Goal: Register for event/course: Sign up to attend an event or enroll in a course

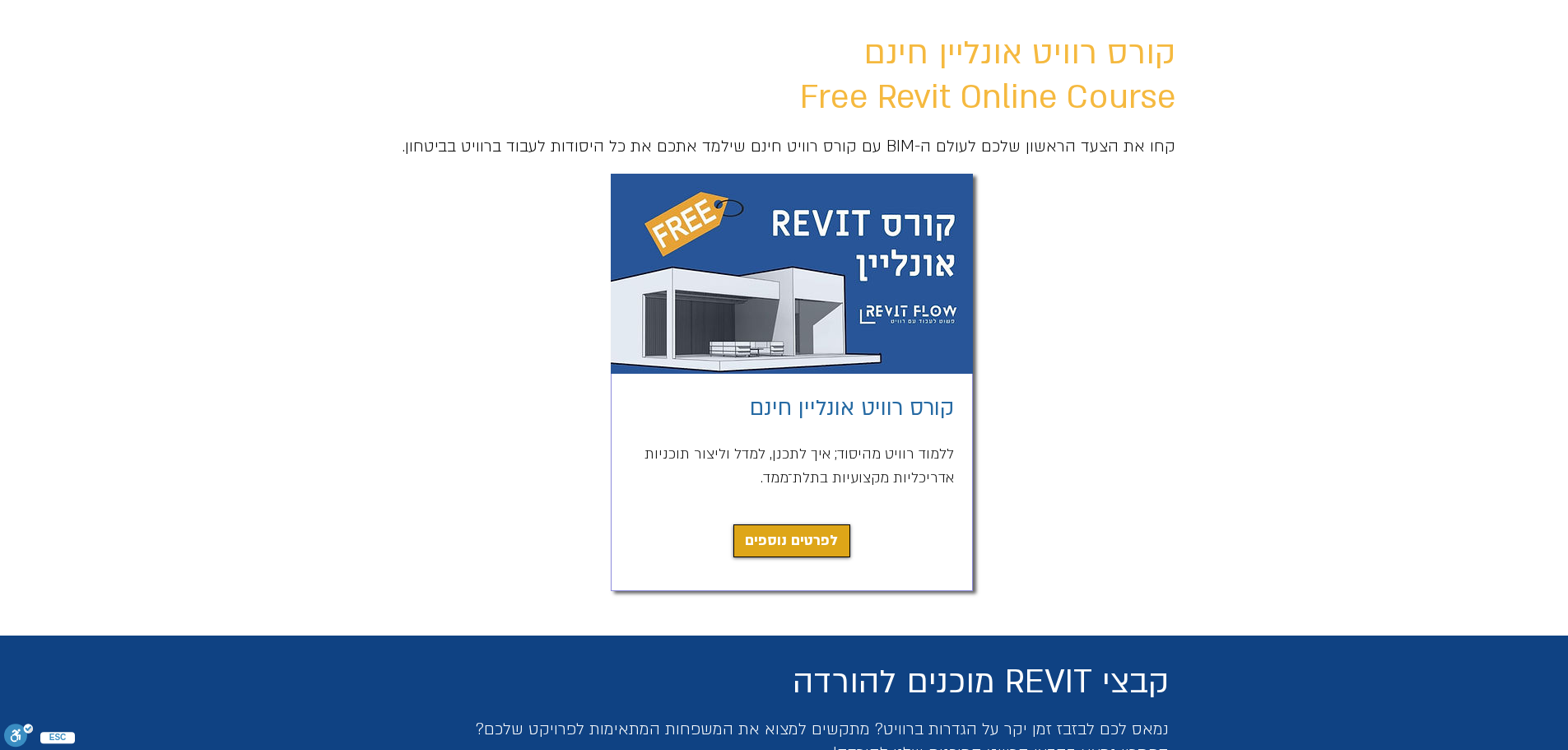
scroll to position [165, 0]
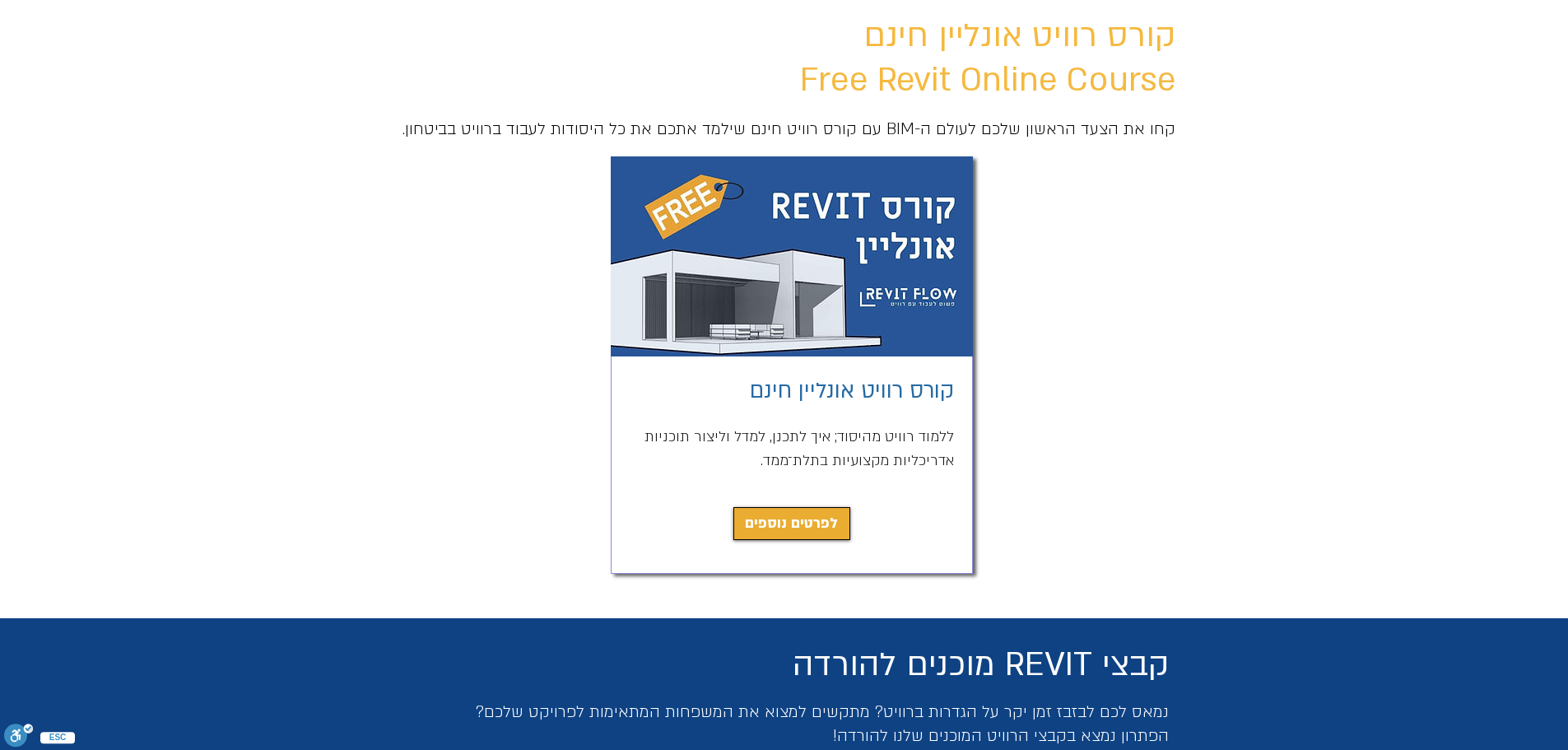
click at [821, 525] on span "לפרטים נוספים" at bounding box center [791, 524] width 93 height 24
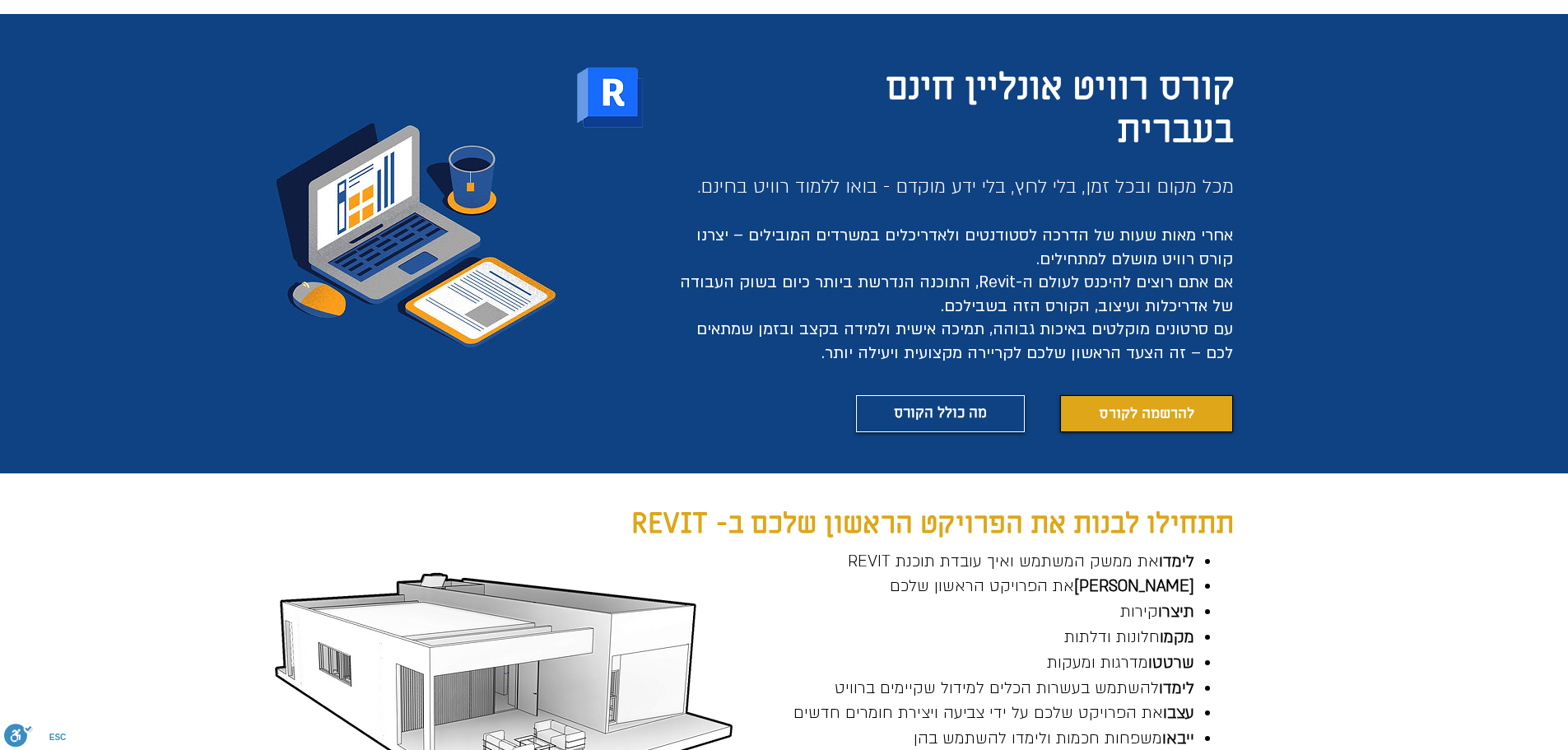
scroll to position [146, 0]
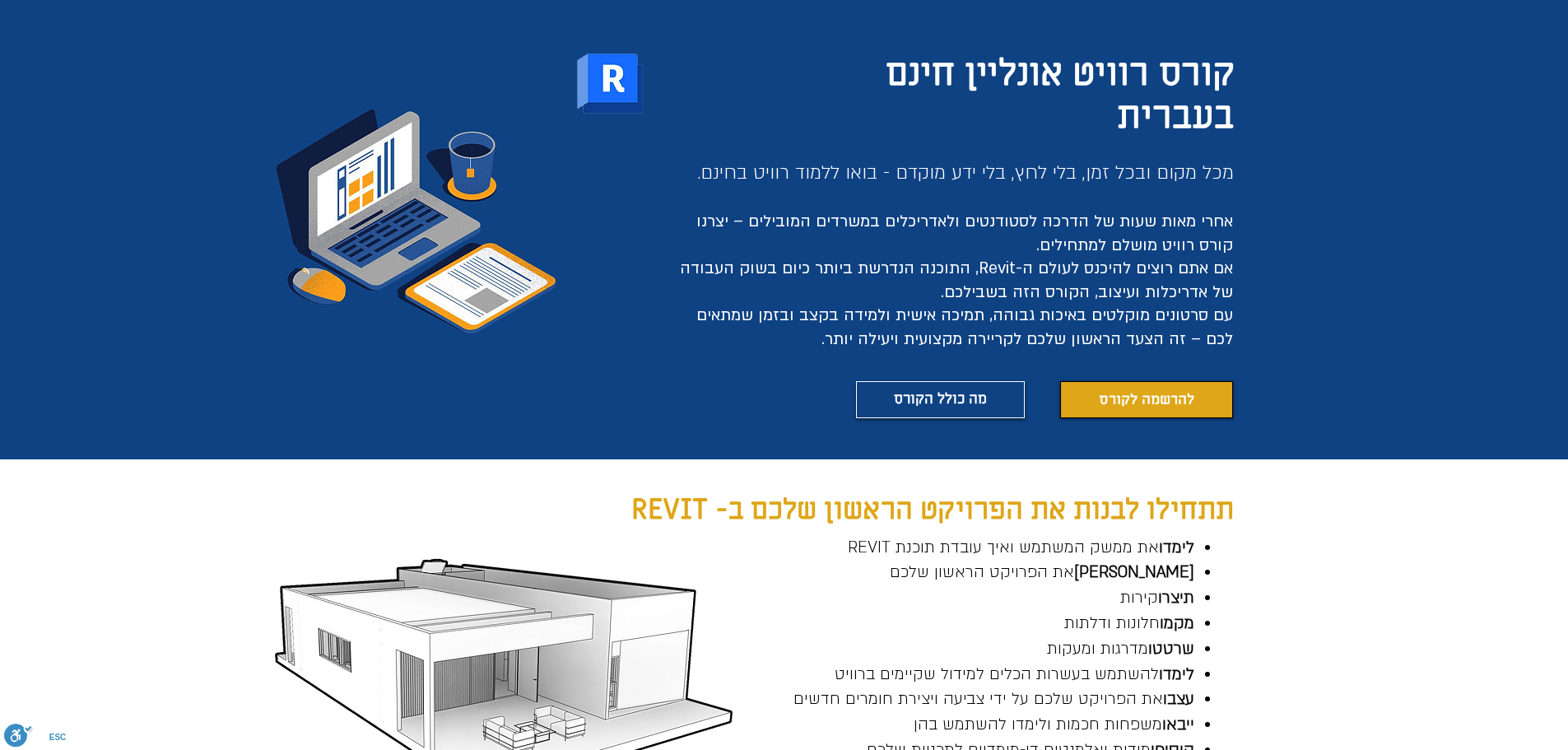
click at [1138, 398] on span "להרשמה לקורס" at bounding box center [1146, 399] width 95 height 21
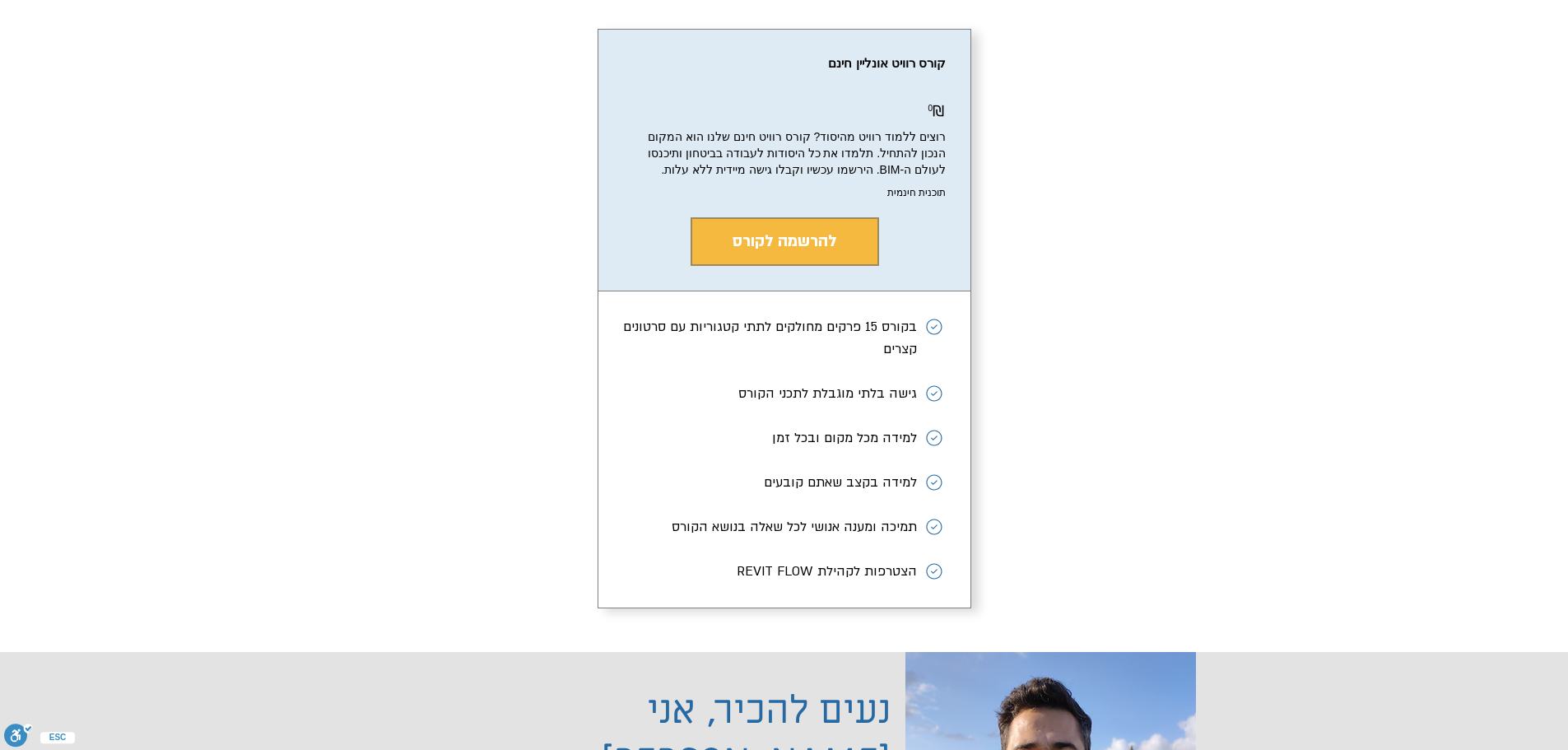
scroll to position [2902, 0]
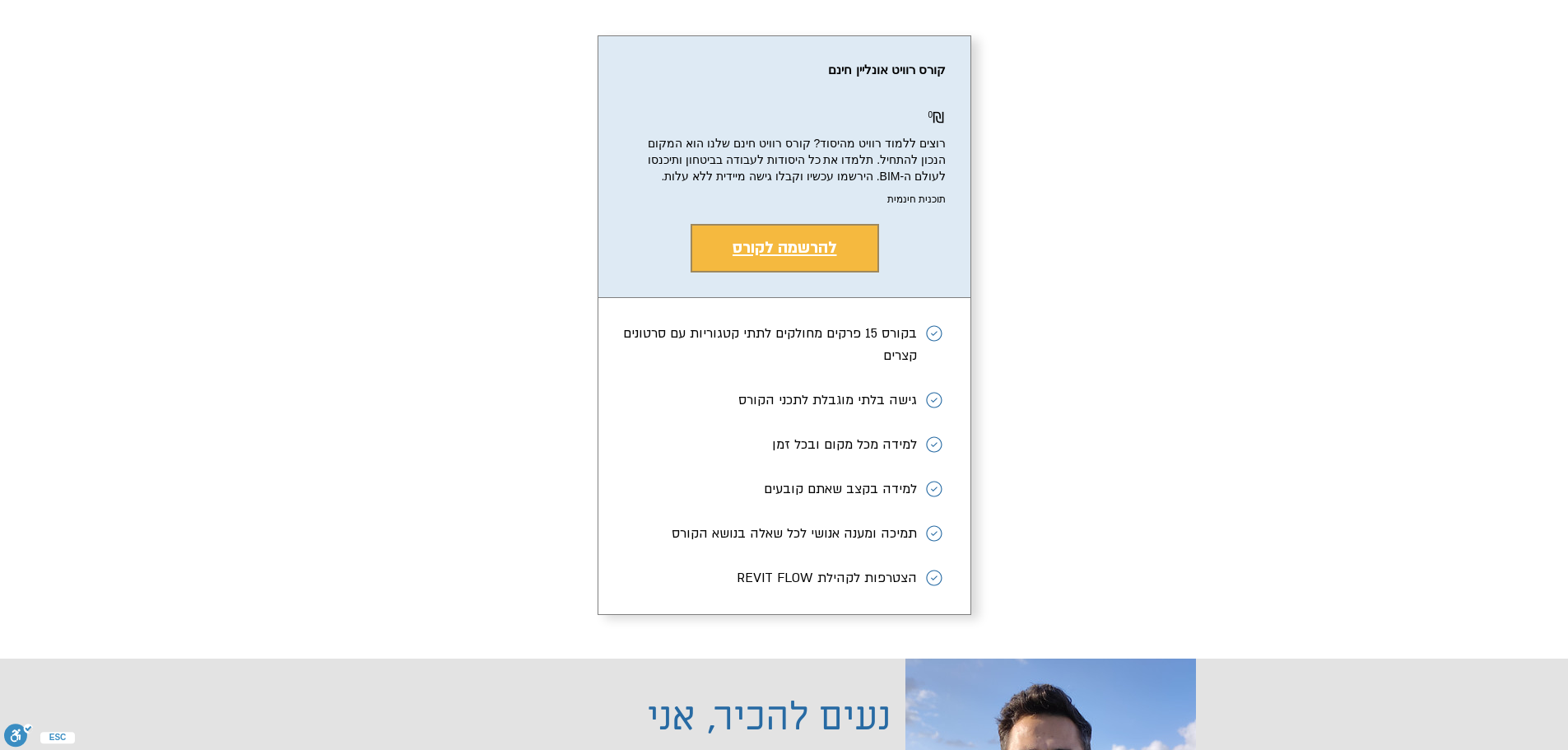
click at [836, 259] on span "להרשמה לקורס" at bounding box center [784, 248] width 105 height 22
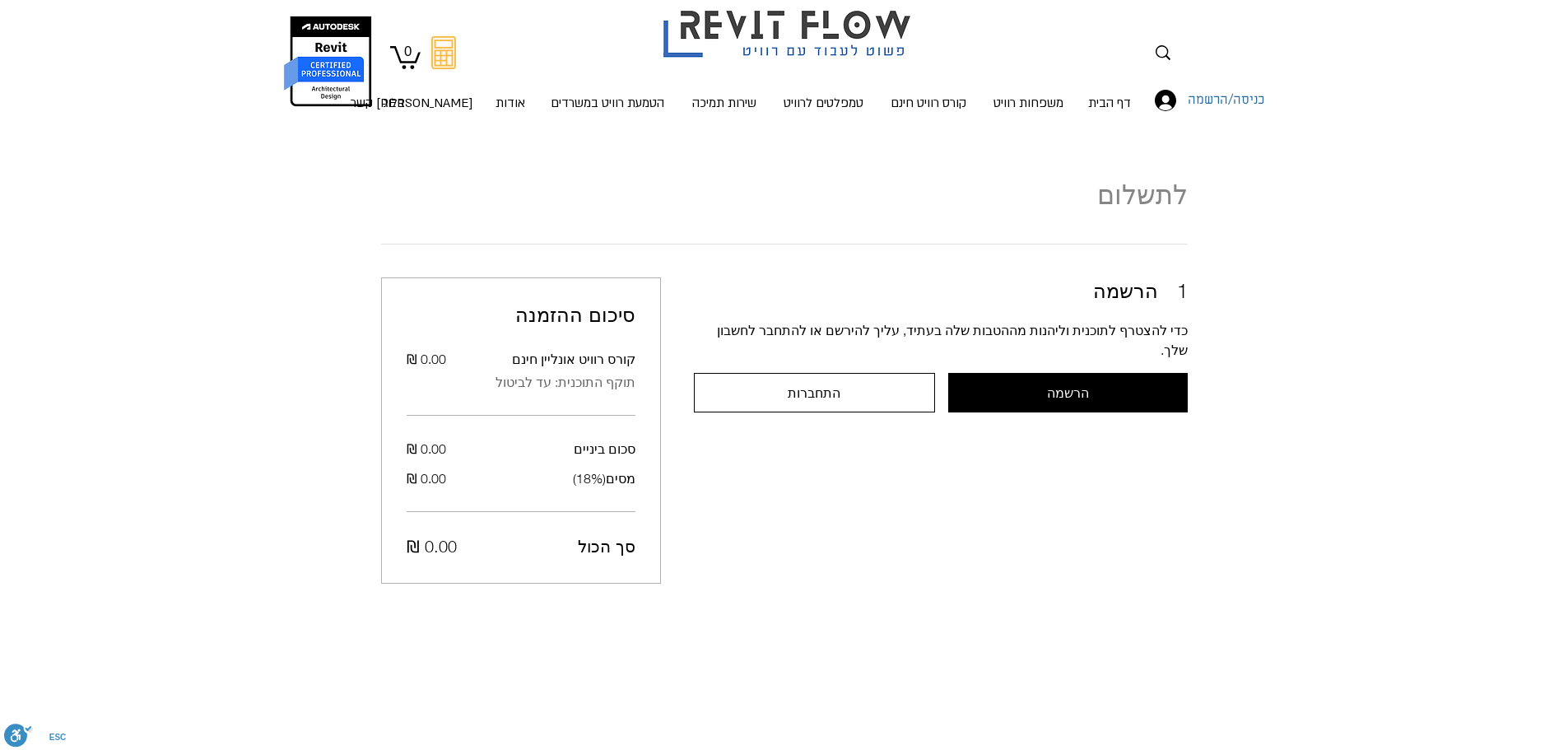
scroll to position [18, 0]
click at [1017, 373] on button "הרשמה" at bounding box center [1068, 392] width 239 height 39
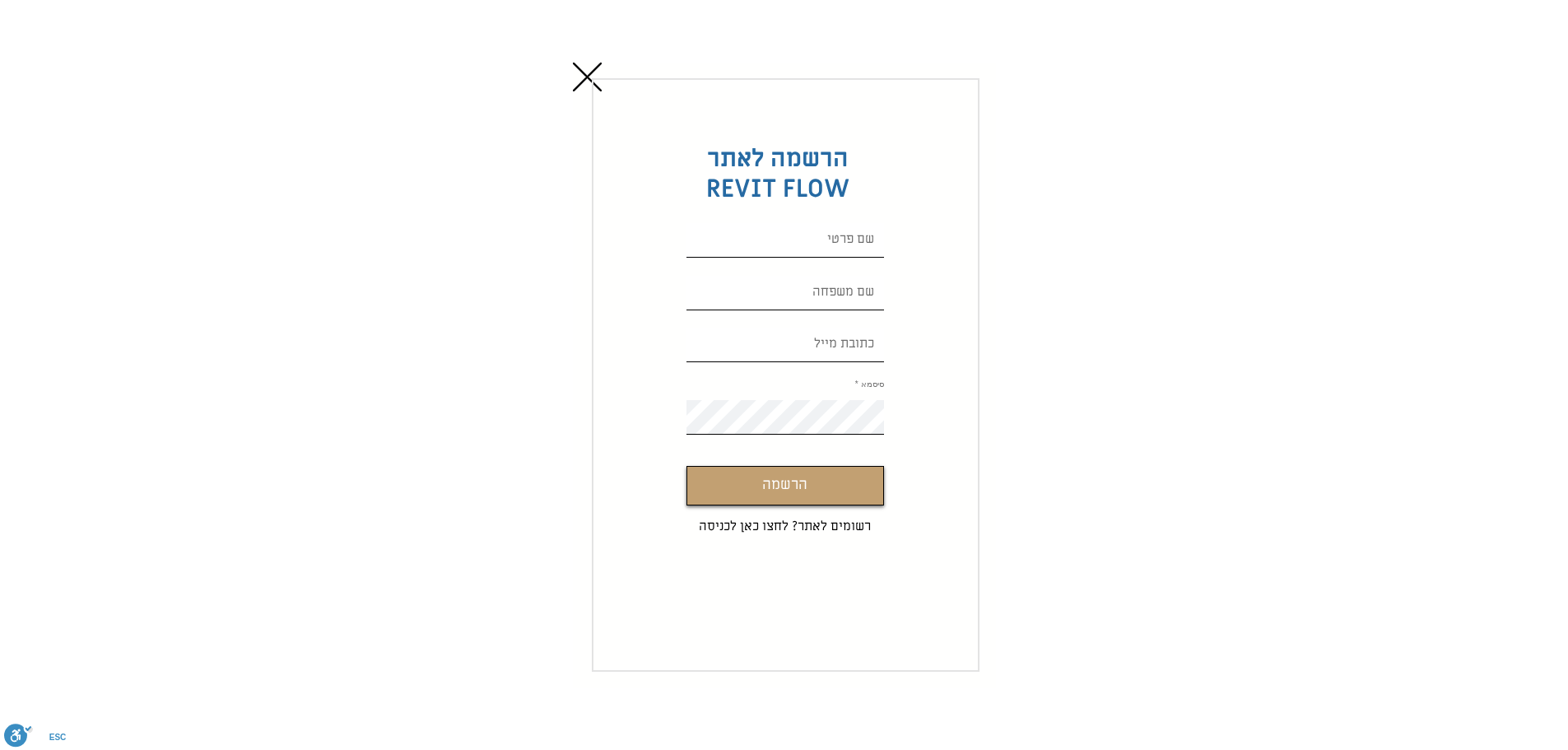
scroll to position [0, 0]
click at [808, 240] on input "Custom Signup" at bounding box center [785, 240] width 198 height 34
type input "רוית"
click at [853, 281] on input "Custom Signup" at bounding box center [785, 292] width 198 height 34
type input "י"
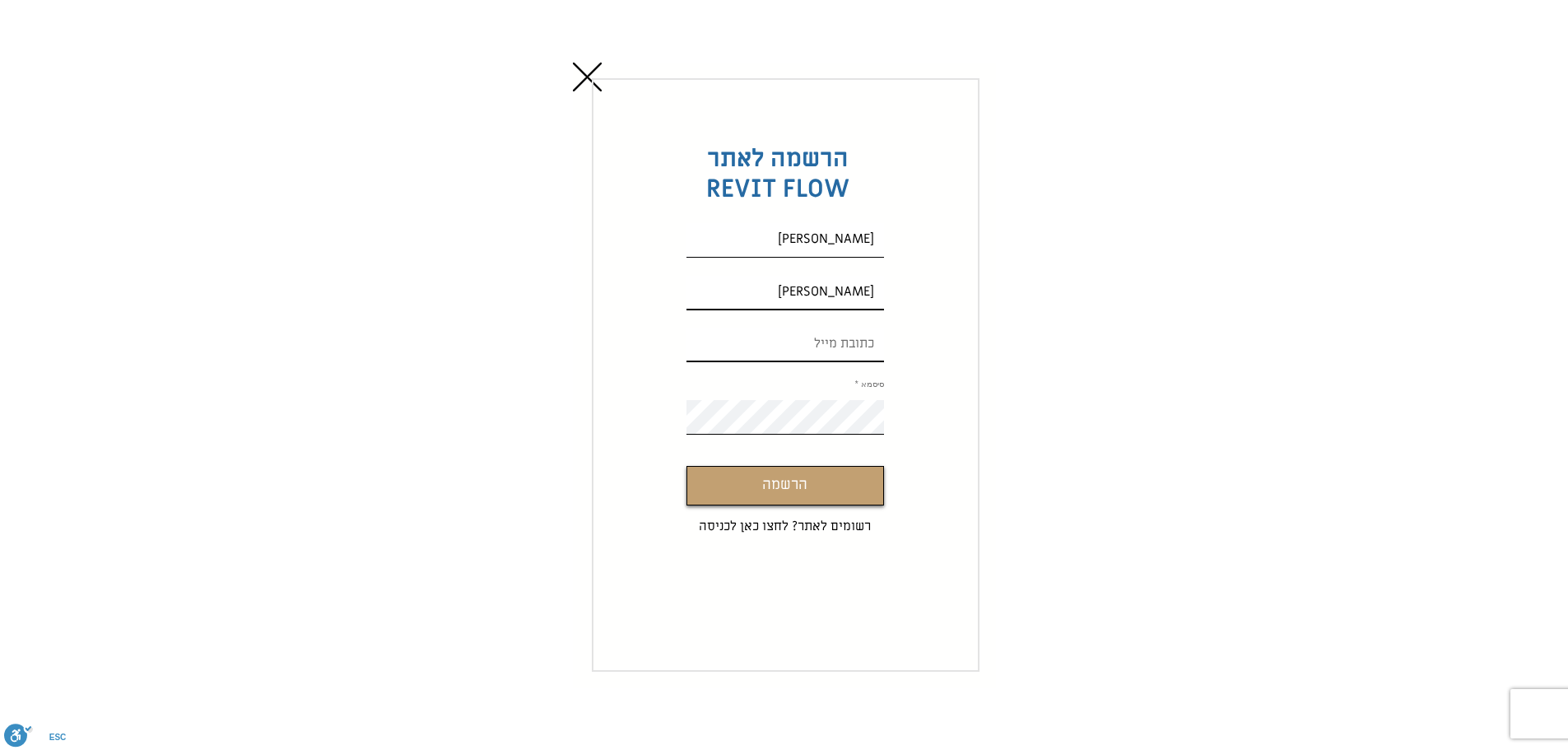
type input "סיאני"
click at [832, 345] on input "Custom Signup" at bounding box center [785, 344] width 198 height 34
type input "ravit.y.eshal@gmail.com"
click at [832, 401] on div "סיסמא" at bounding box center [785, 407] width 198 height 54
click at [831, 386] on label "סיסמא" at bounding box center [785, 384] width 198 height 8
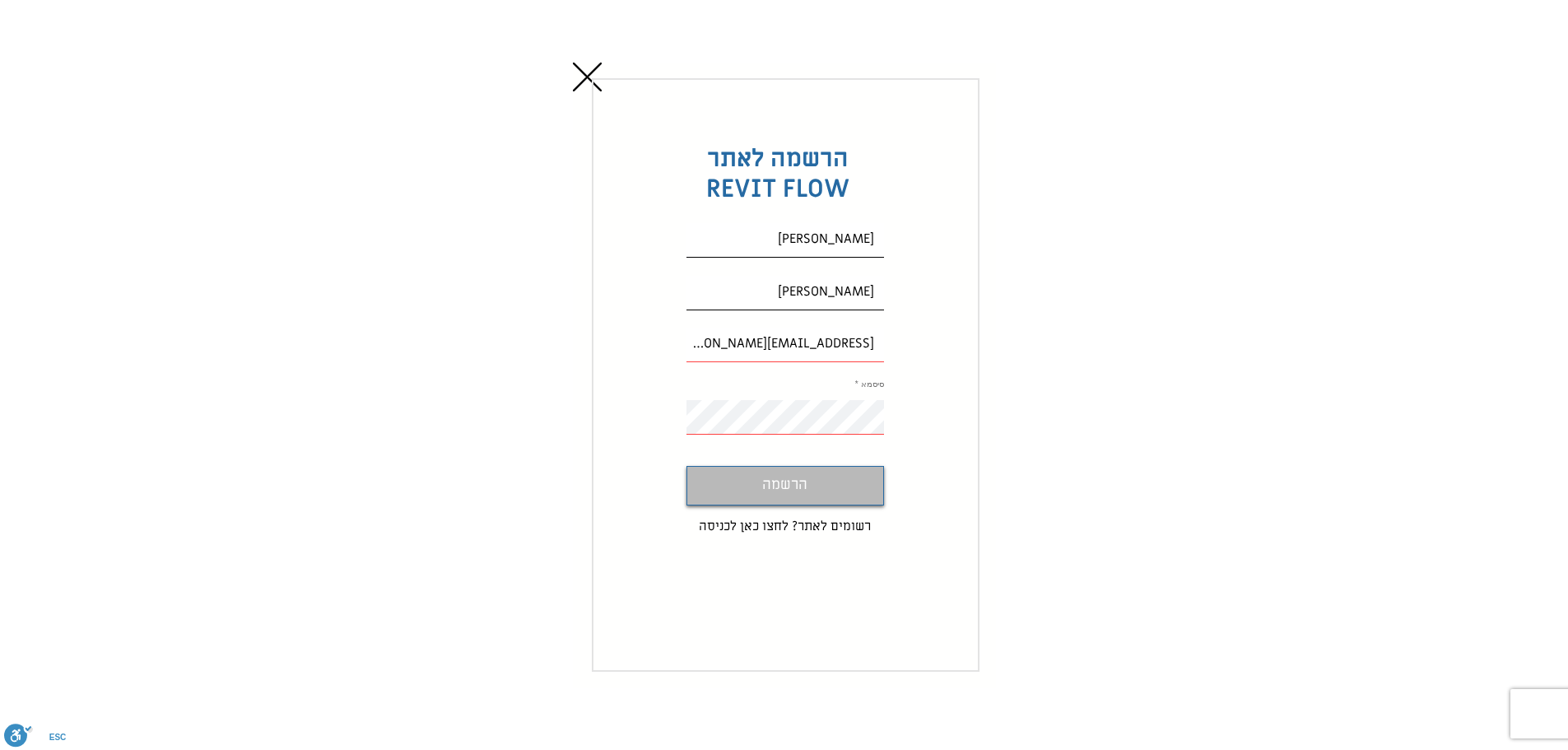
click at [791, 485] on span "הרשמה" at bounding box center [784, 485] width 45 height 24
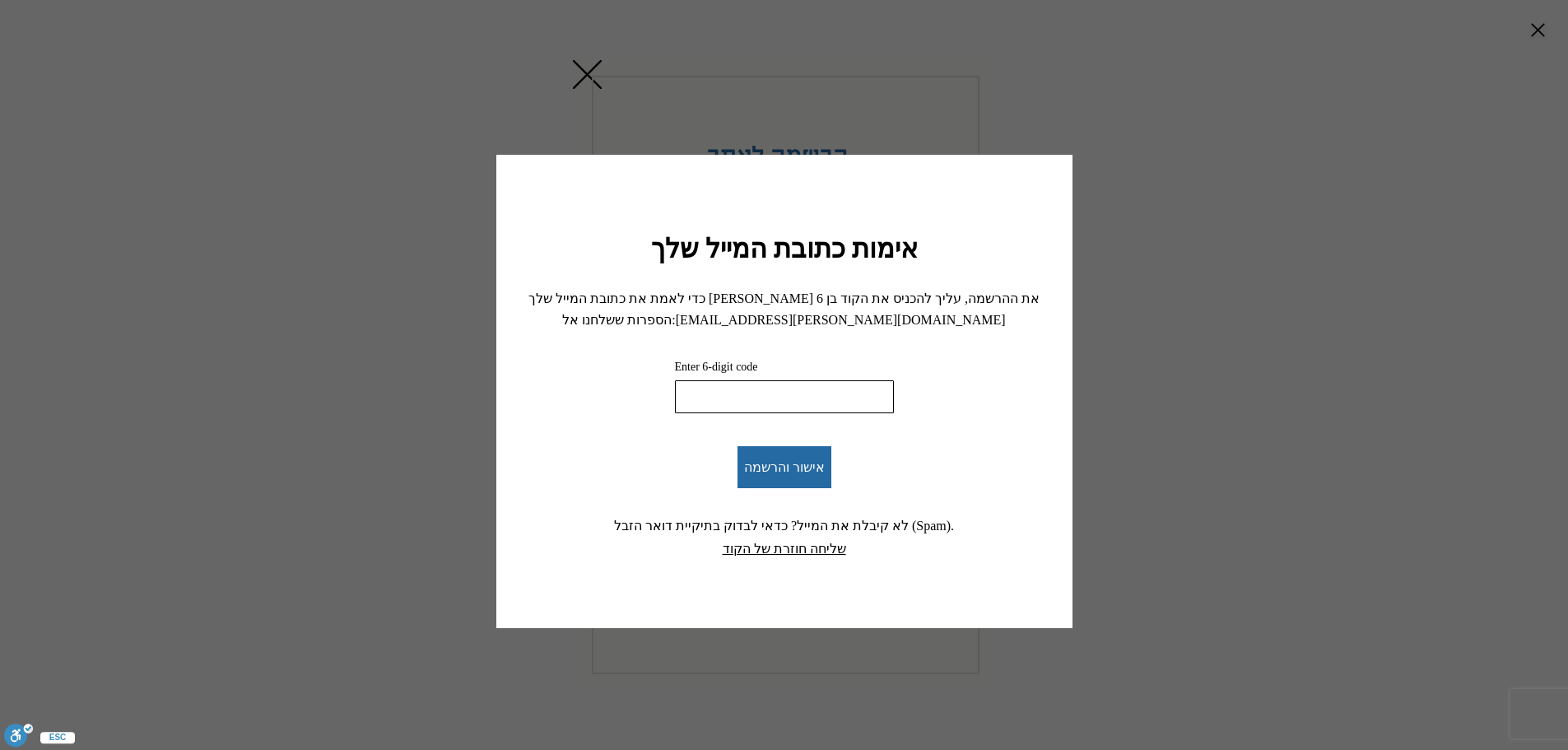
click at [814, 396] on input "Enter 6-digit code" at bounding box center [784, 397] width 219 height 33
paste input "234692"
type input "234692"
click at [796, 458] on button "אישור והרשמה" at bounding box center [784, 467] width 94 height 42
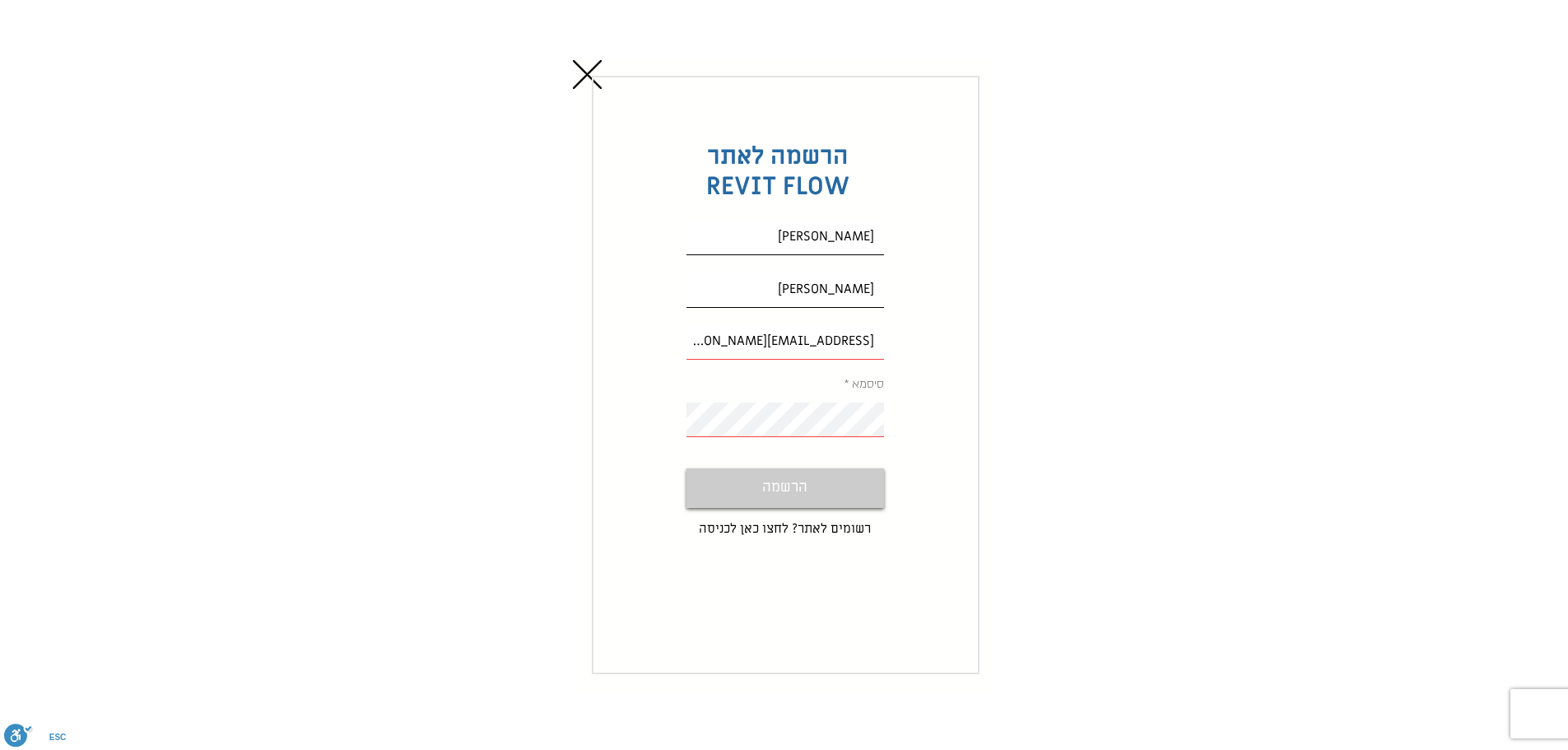
scroll to position [18, 0]
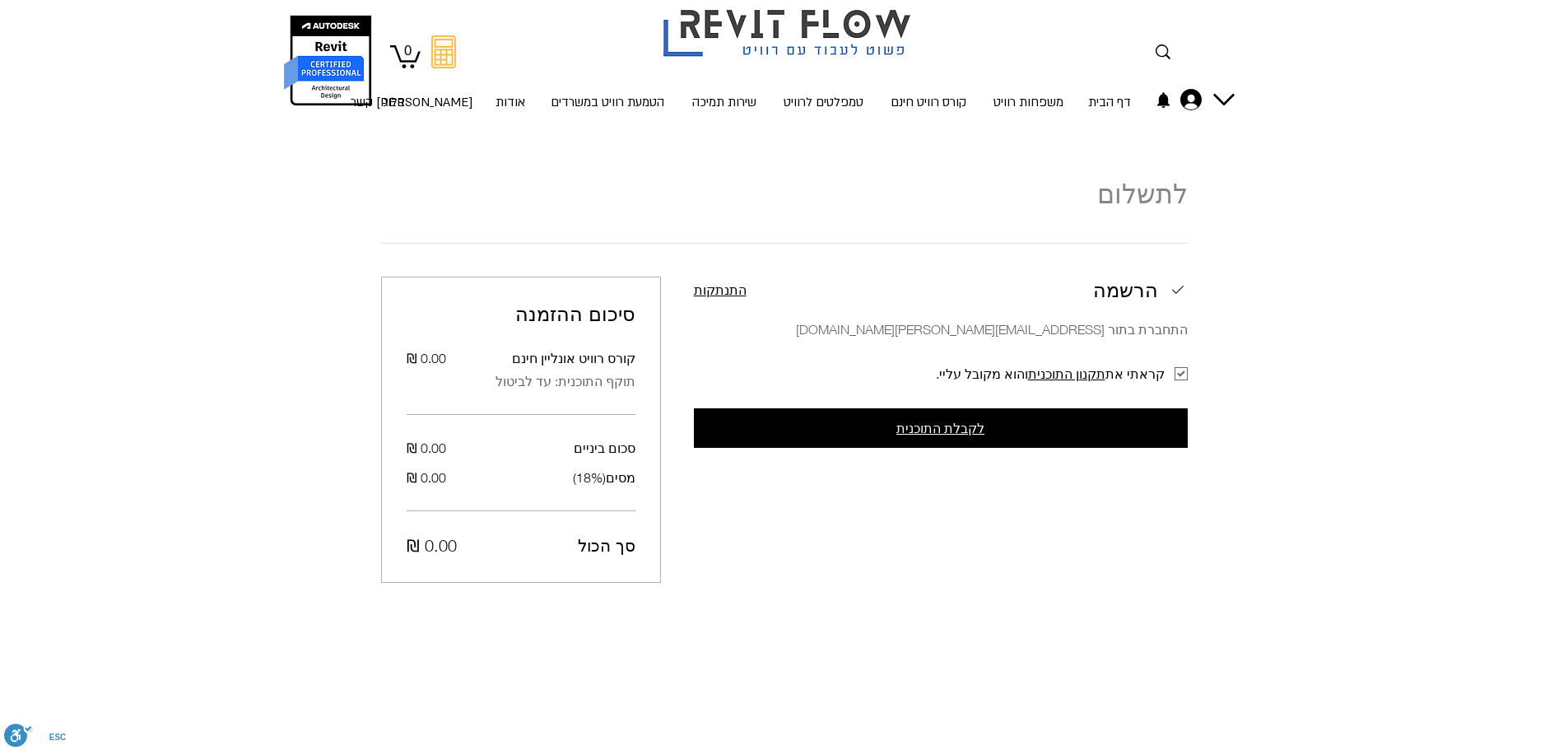
click at [974, 424] on span "לקבלת התוכנית" at bounding box center [940, 427] width 88 height 15
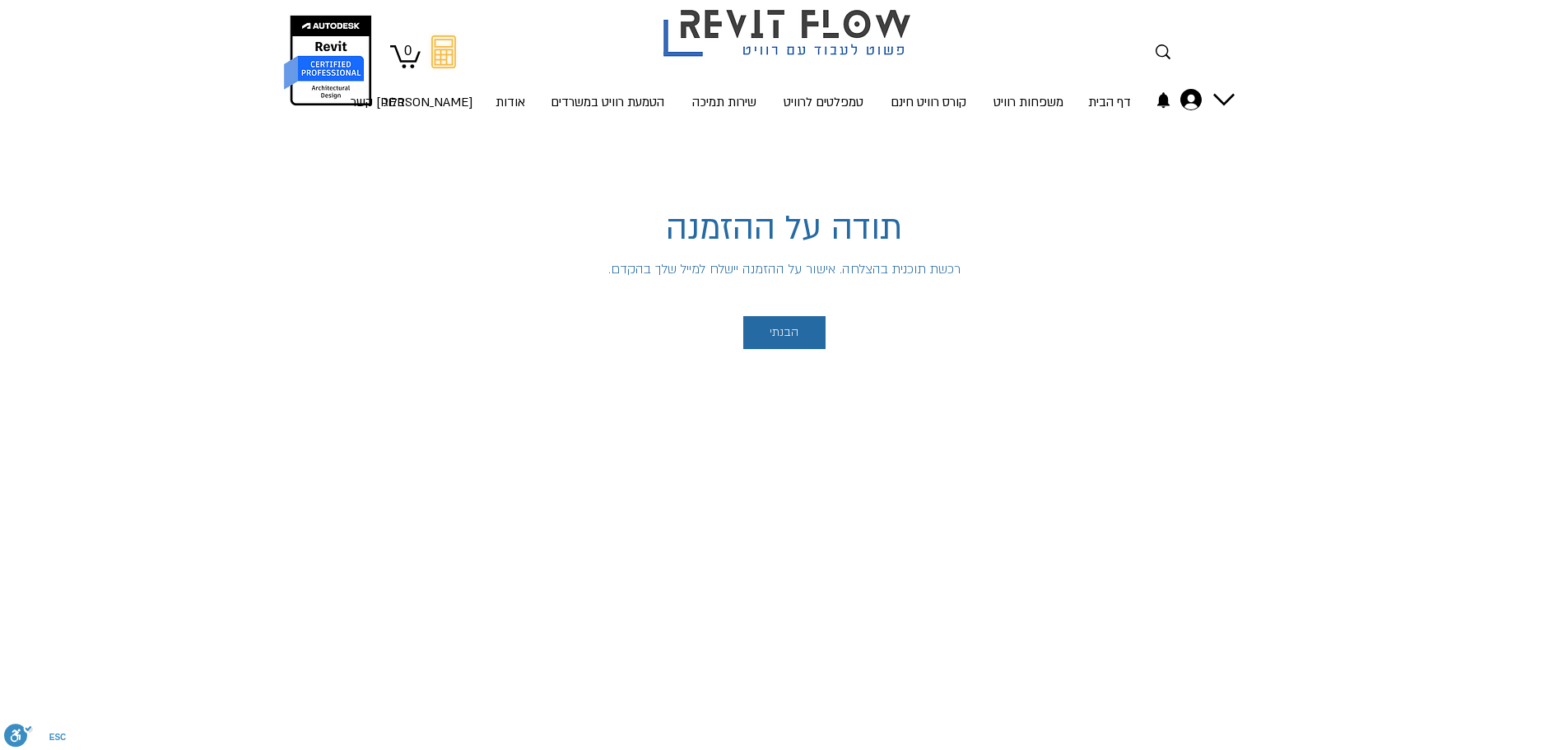
click at [809, 349] on div "הבנתי" at bounding box center [784, 332] width 1206 height 49
click at [771, 330] on span "הבנתי" at bounding box center [784, 331] width 28 height 13
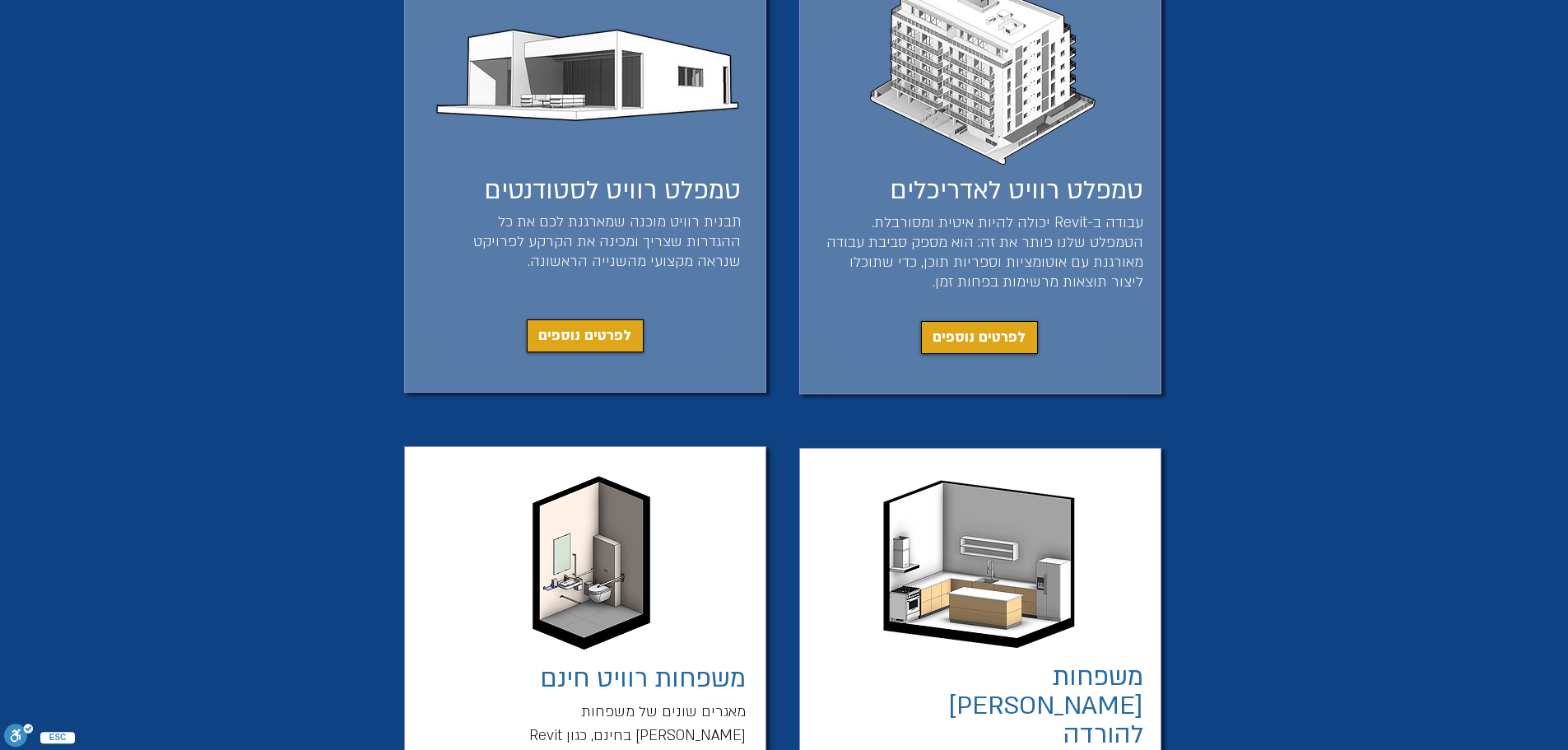
scroll to position [576, 0]
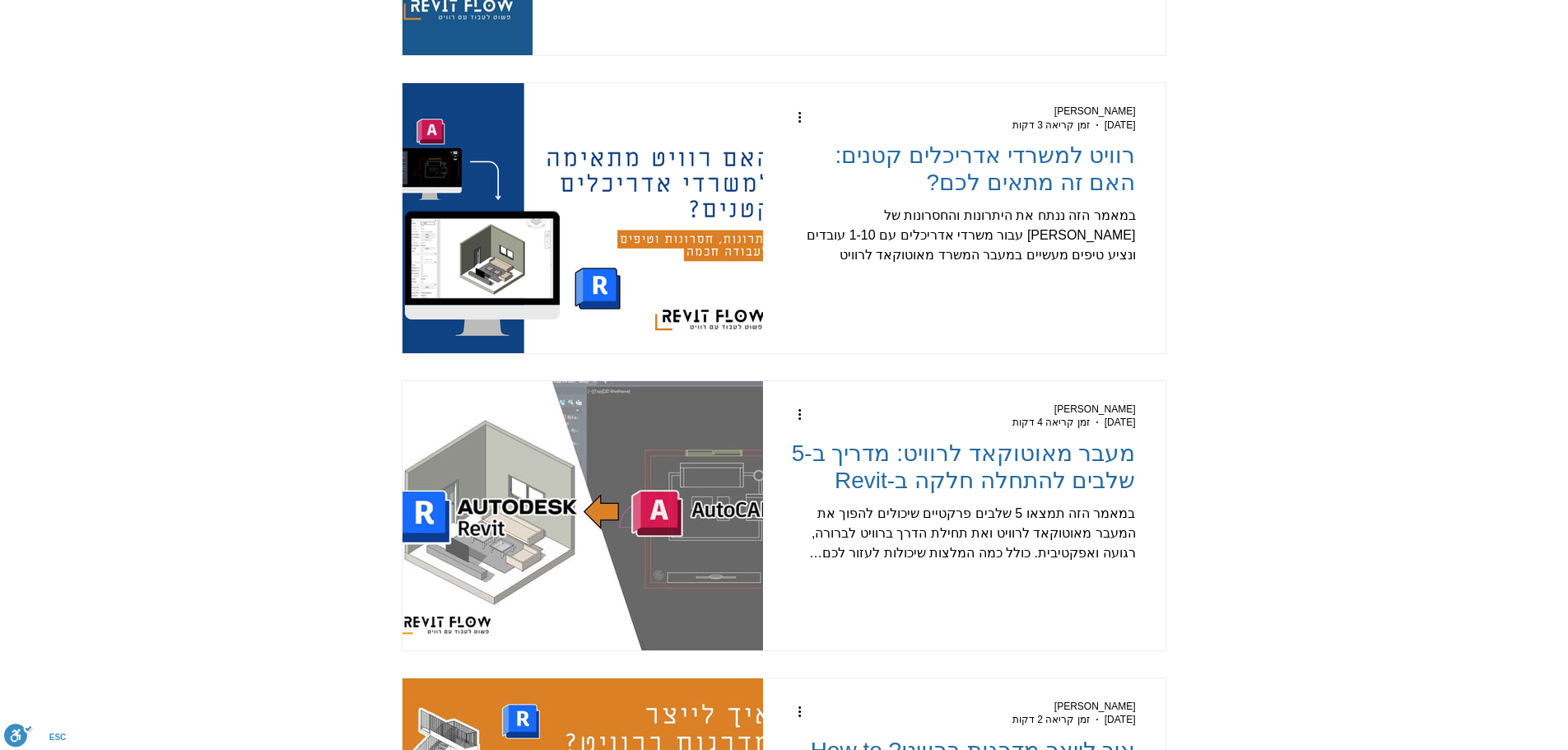
scroll to position [412, 0]
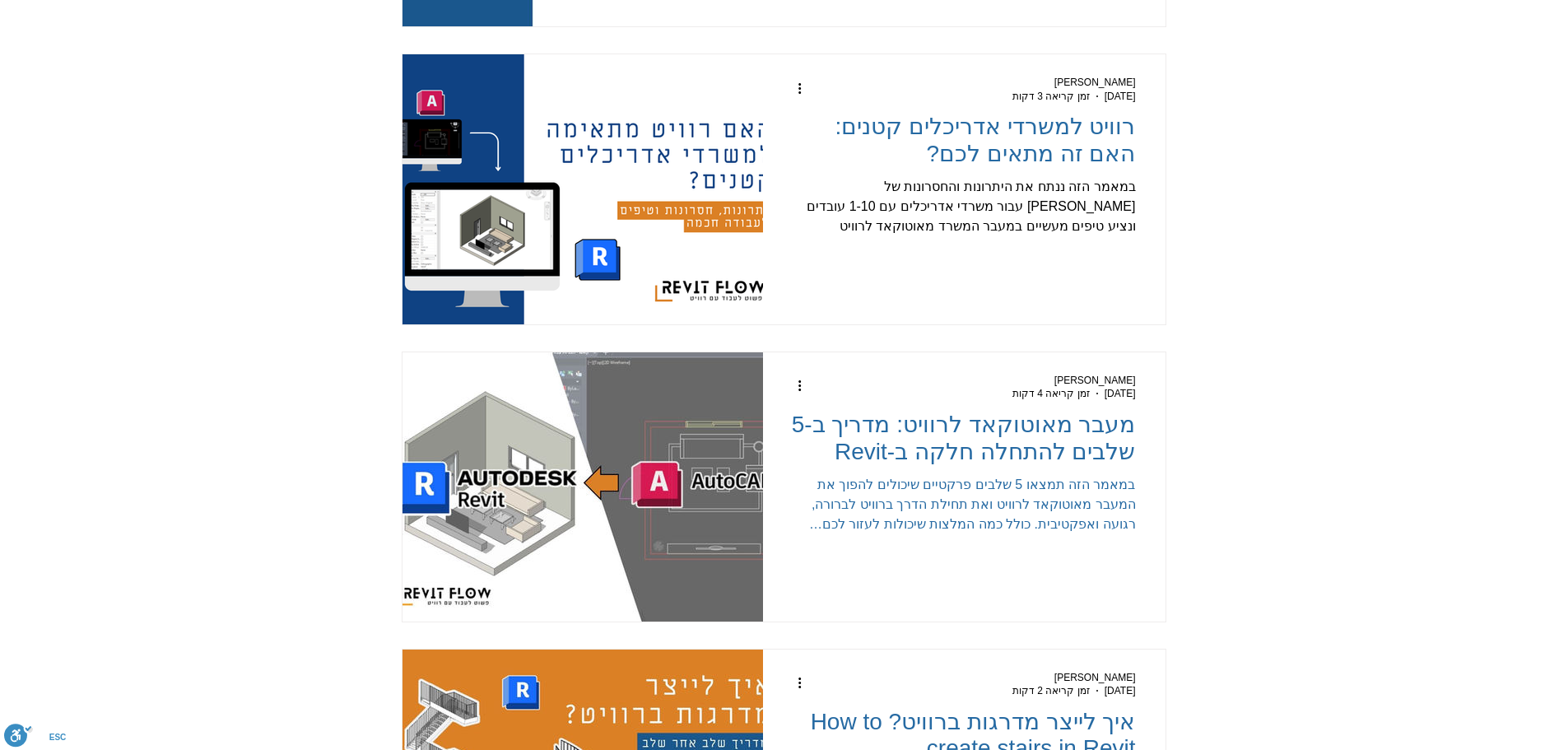
click at [901, 492] on div "במאמר הזה תמצאו 5 שלבים פרקטיים שיכולים להפוך את המעבר מאוטוקאד לרוויט ואת תחיל…" at bounding box center [964, 504] width 344 height 59
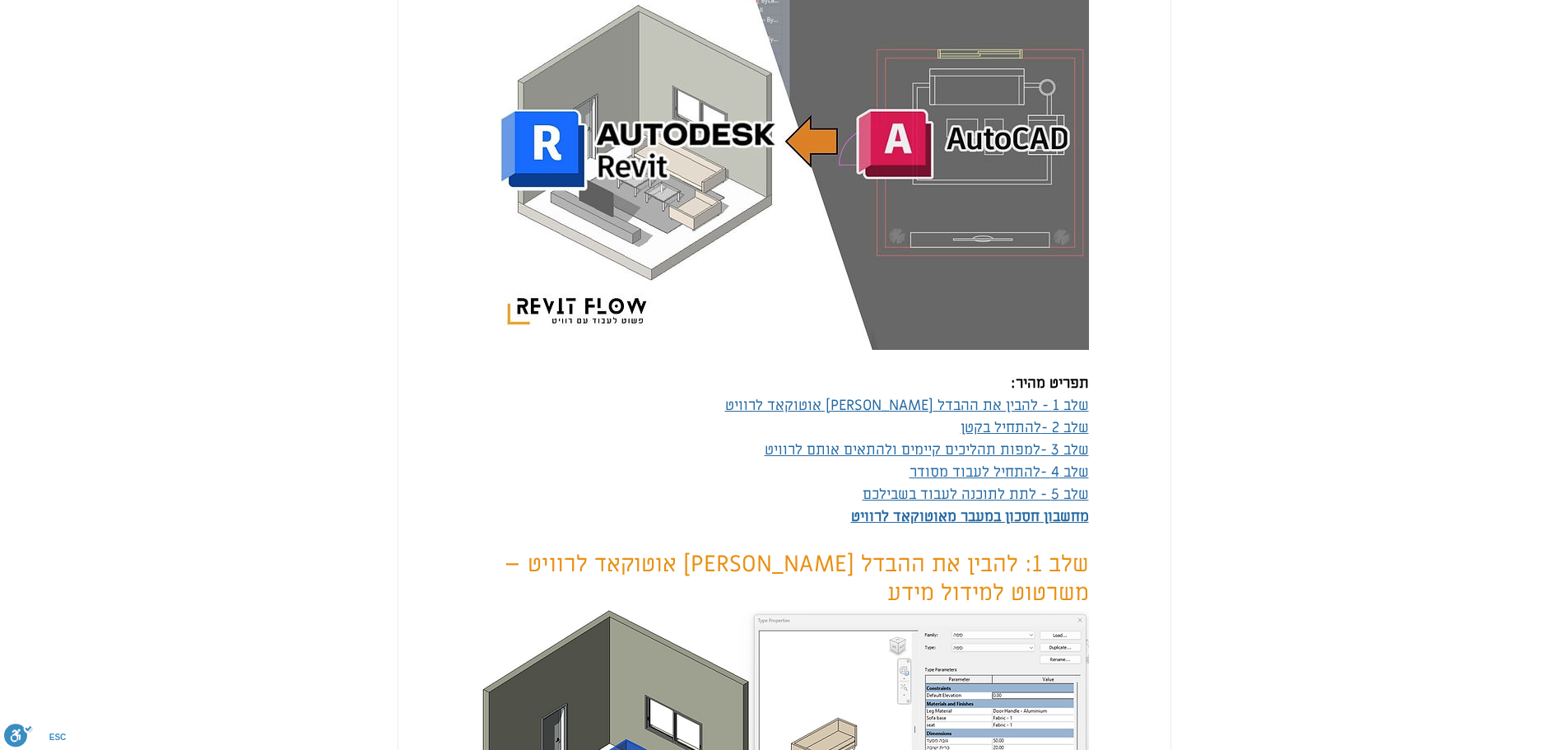
scroll to position [741, 0]
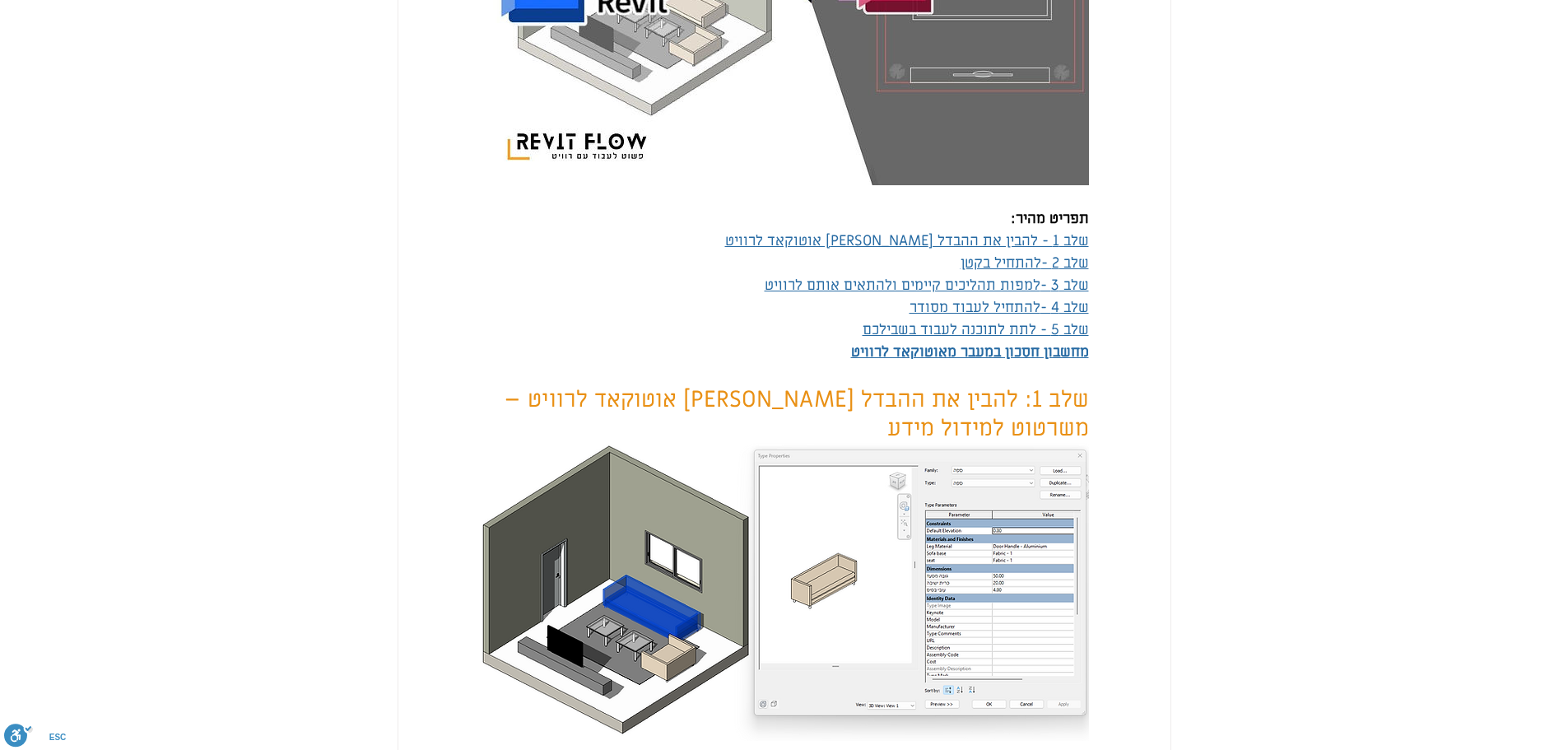
click at [1024, 273] on span "להתחיל בקטן" at bounding box center [1001, 263] width 80 height 19
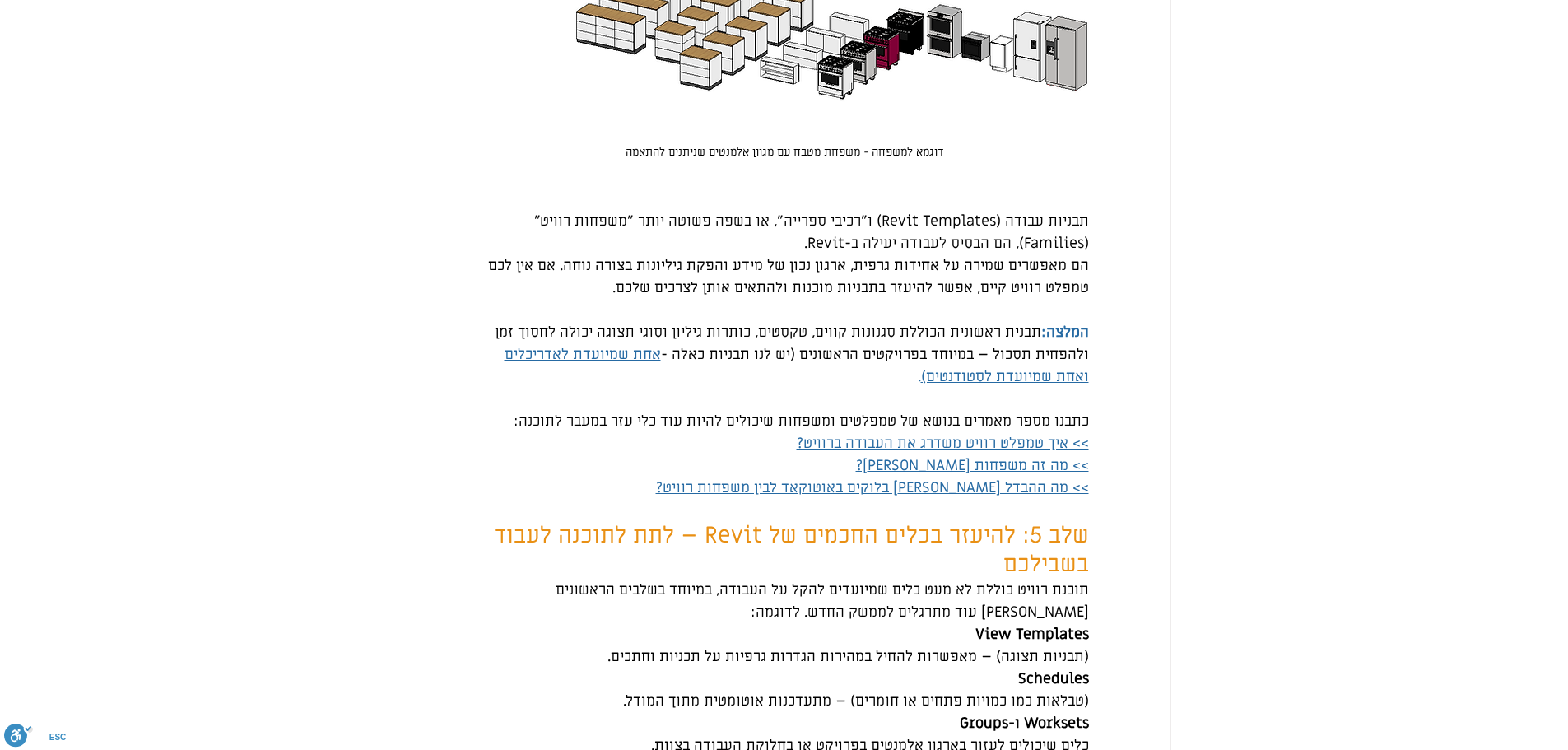
scroll to position [2502, 0]
click at [968, 387] on span "ואחת שמיועדת לסטודנטים)" at bounding box center [1005, 377] width 168 height 19
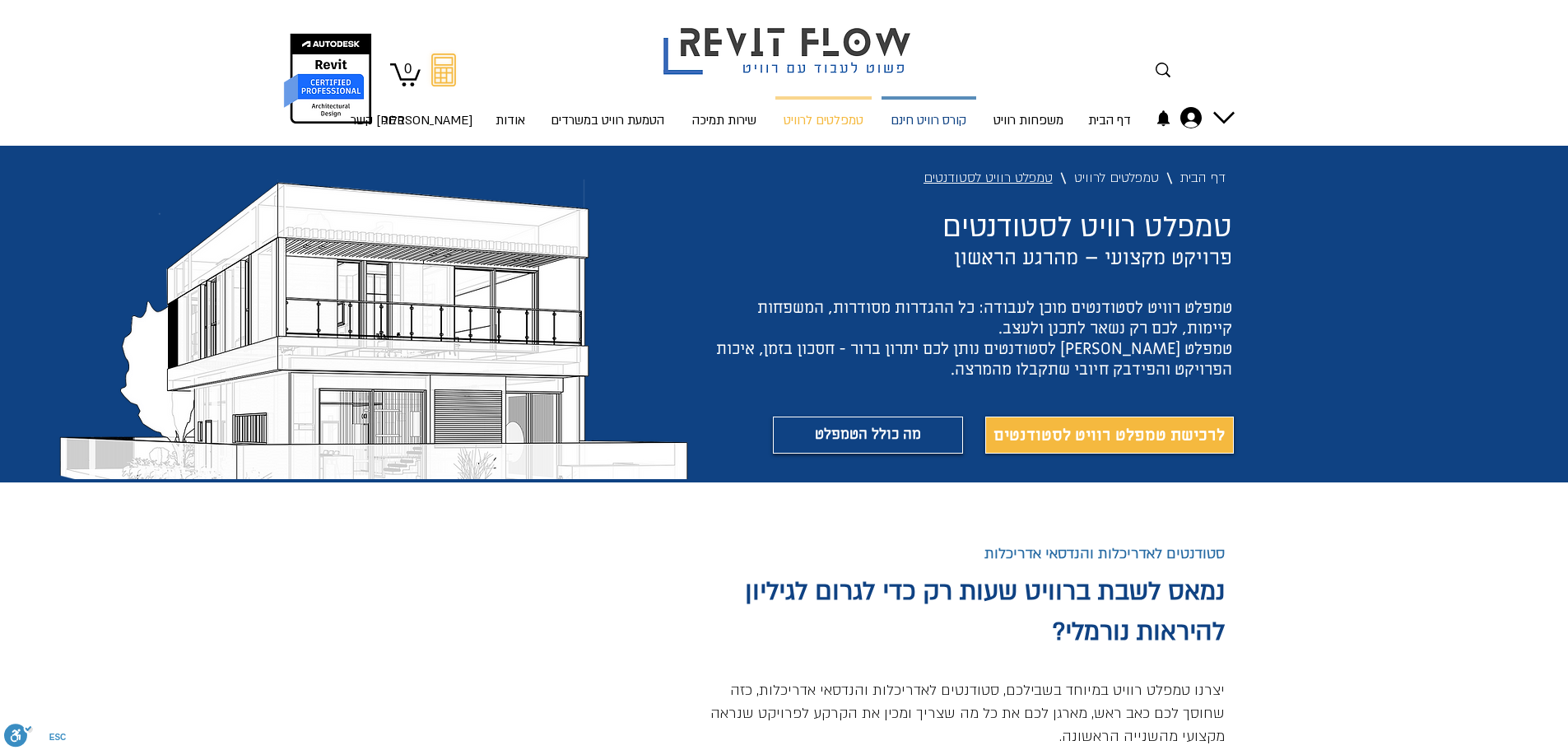
click at [957, 122] on p "קורס רוויט חינם" at bounding box center [929, 122] width 89 height 43
click at [942, 114] on p "קורס רוויט חינם" at bounding box center [929, 122] width 89 height 43
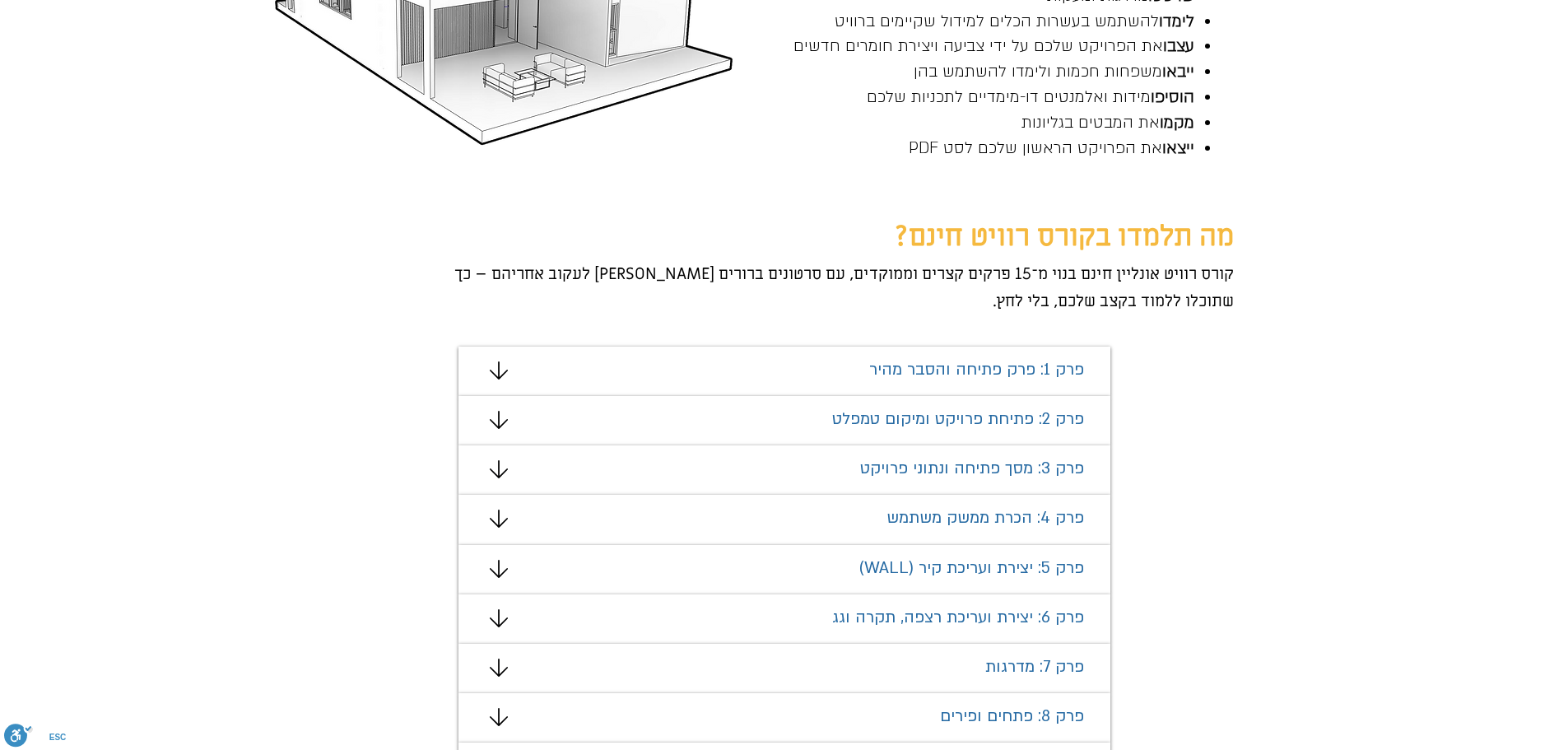
scroll to position [824, 0]
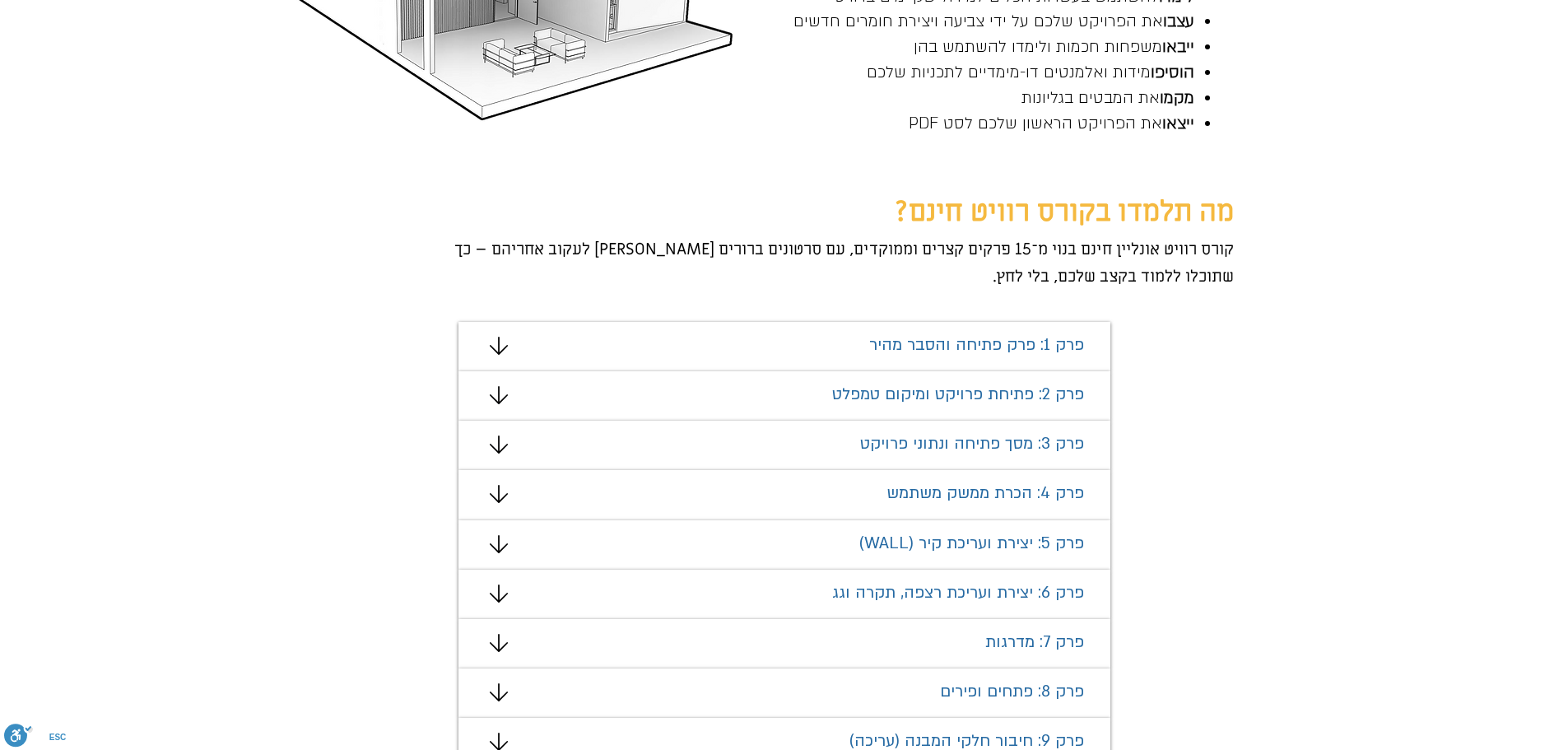
click at [500, 343] on icon "#comp-mafhkw9q2 svg [data-color="1"] {fill: #000000;}" at bounding box center [499, 345] width 18 height 18
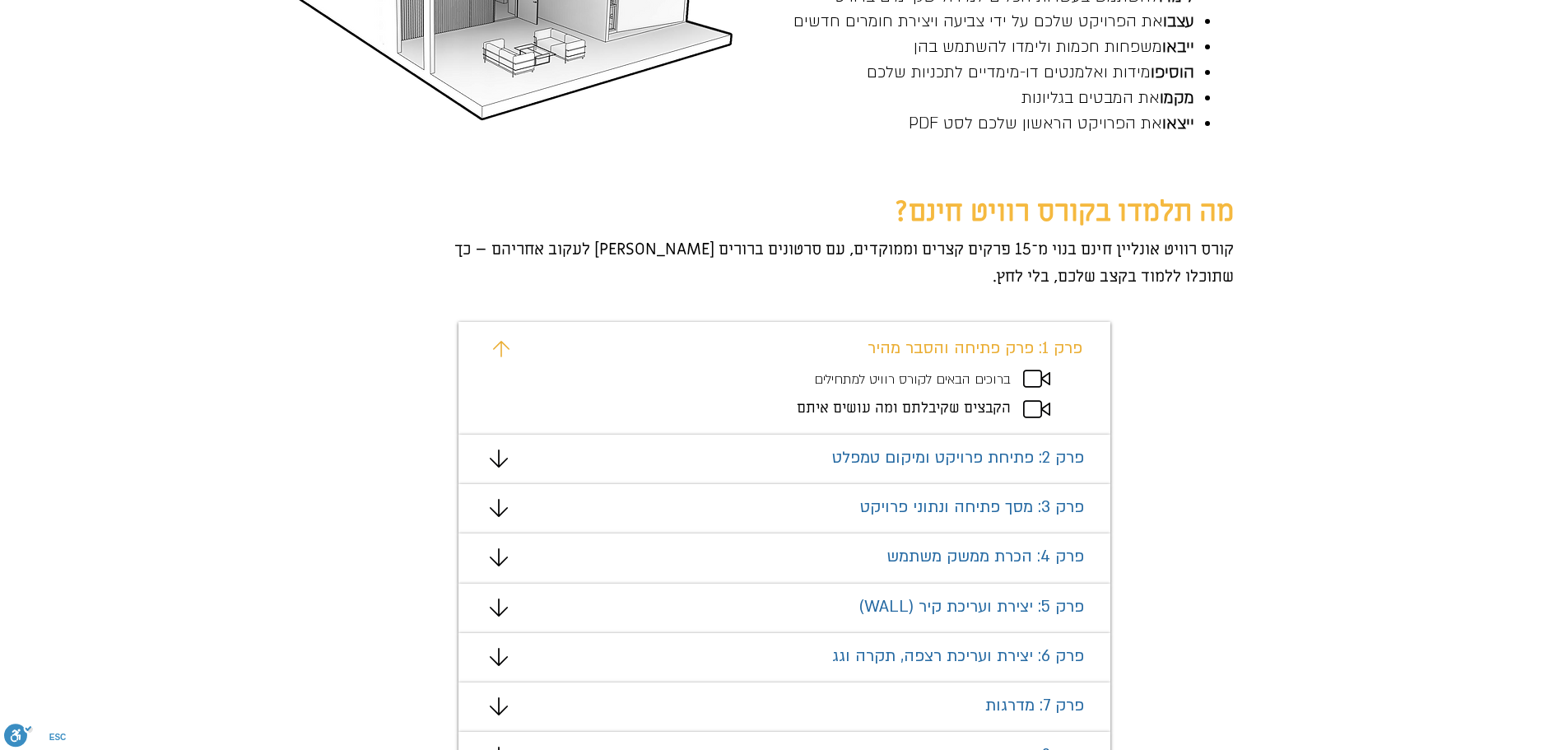
click at [889, 408] on span "הקבצים שקיבלתם ומה עושים איתם" at bounding box center [904, 407] width 214 height 19
click at [1037, 405] on icon "מצגת" at bounding box center [1037, 409] width 27 height 18
drag, startPoint x: 1001, startPoint y: 415, endPoint x: 860, endPoint y: 408, distance: 141.2
click at [993, 415] on span "הקבצים שקיבלתם ומה עושים איתם" at bounding box center [904, 407] width 214 height 19
click at [835, 408] on span "הקבצים שקיבלתם ומה עושים איתם" at bounding box center [904, 407] width 214 height 19
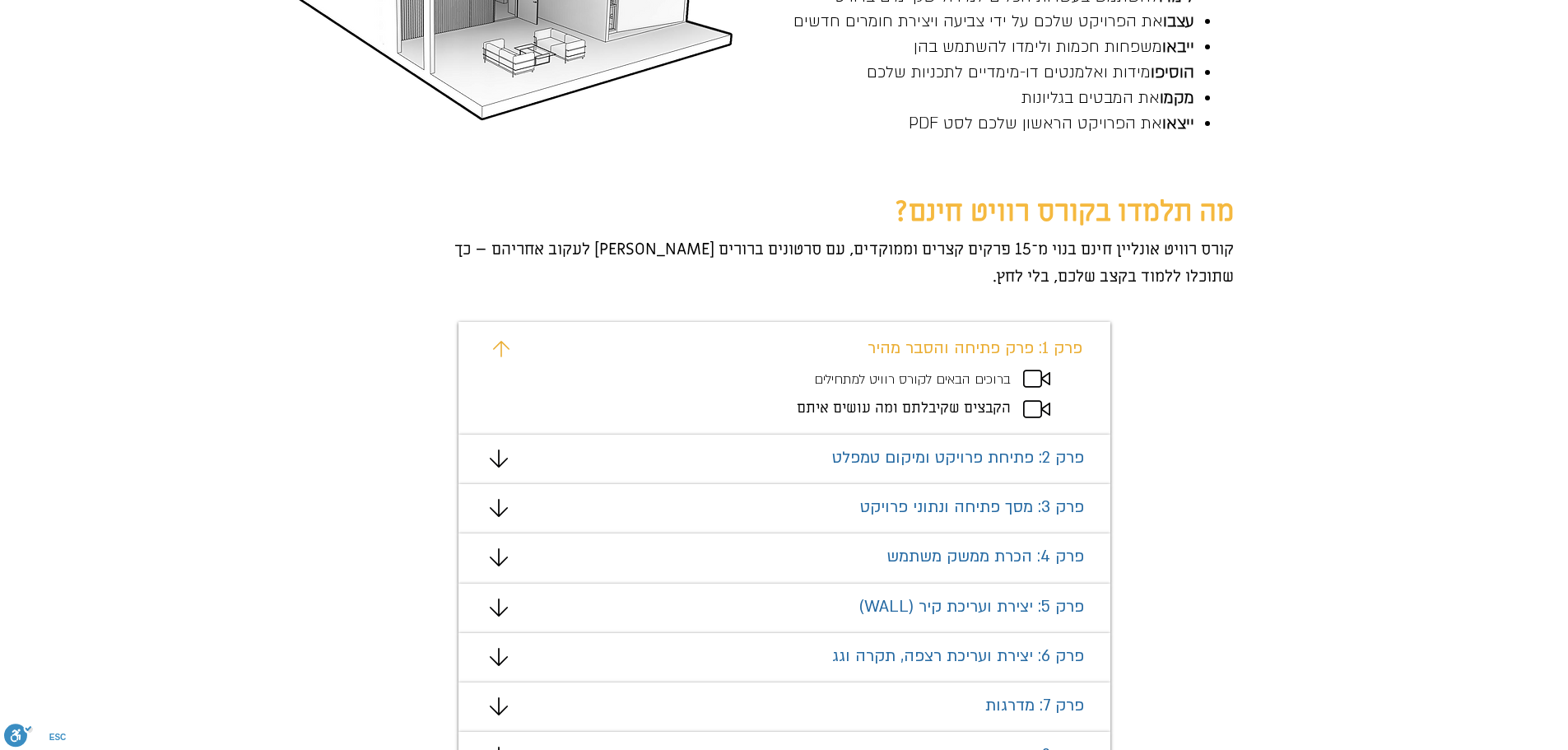
click at [810, 408] on span "הקבצים שקיבלתם ומה עושים איתם" at bounding box center [904, 407] width 214 height 19
click at [493, 458] on icon "מצגת" at bounding box center [499, 458] width 18 height 18
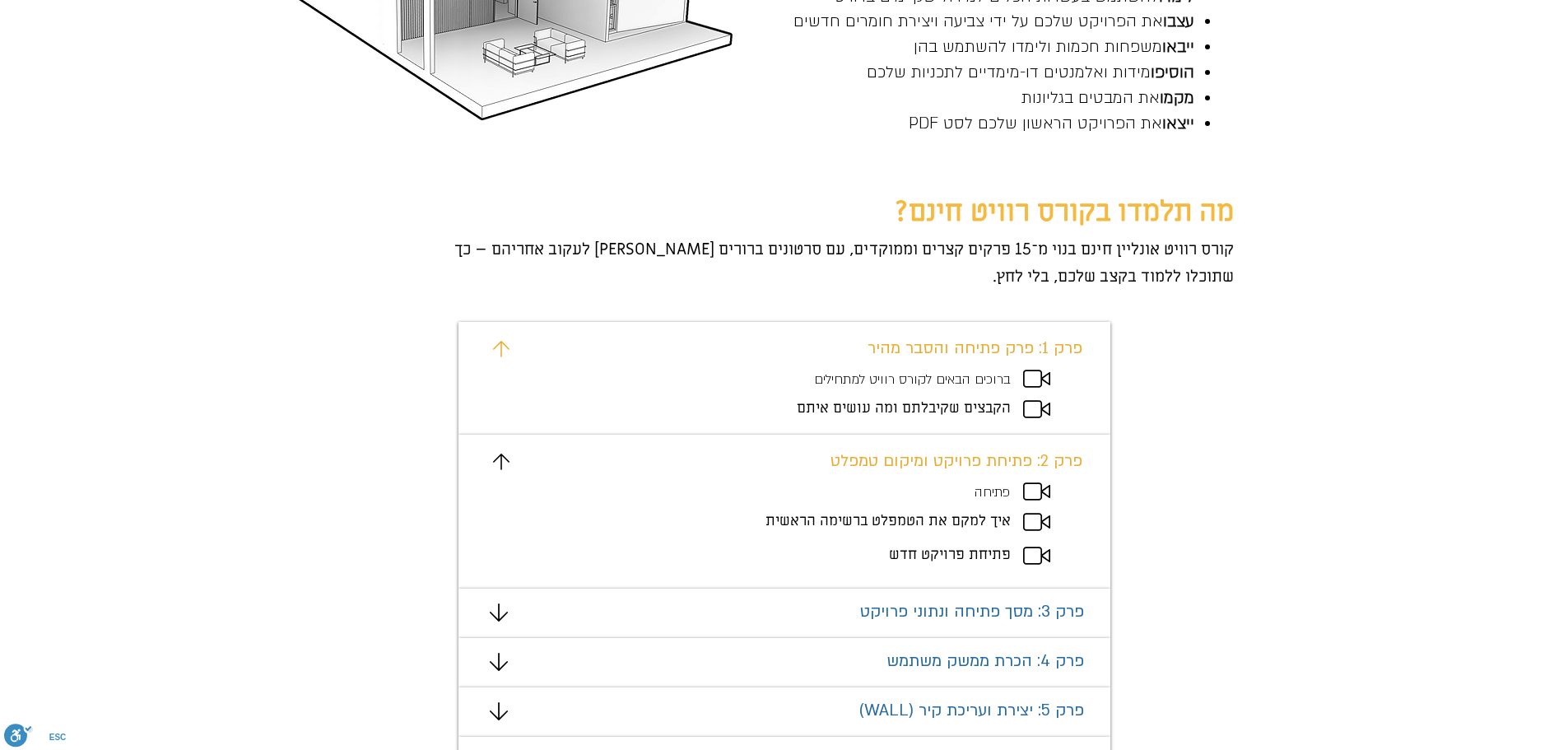
click at [983, 490] on span "פתיחה" at bounding box center [992, 492] width 35 height 18
click at [980, 504] on div "פרק 2: פתיחת פרויקט ומיקום טמפלט פתיחה איך למקם את הטמפלט ברשימה הראשית פתיחת פ…" at bounding box center [784, 511] width 652 height 154
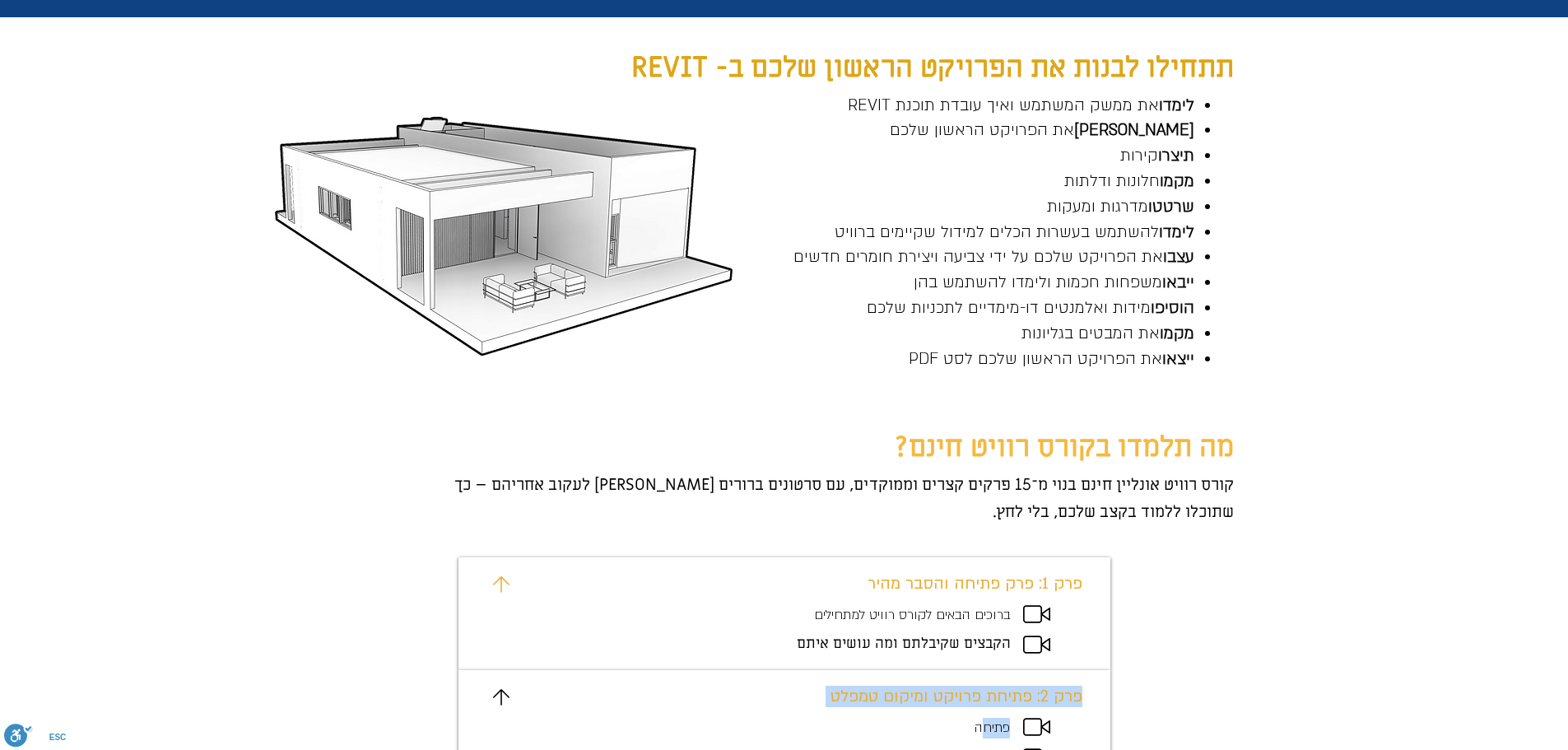
scroll to position [576, 0]
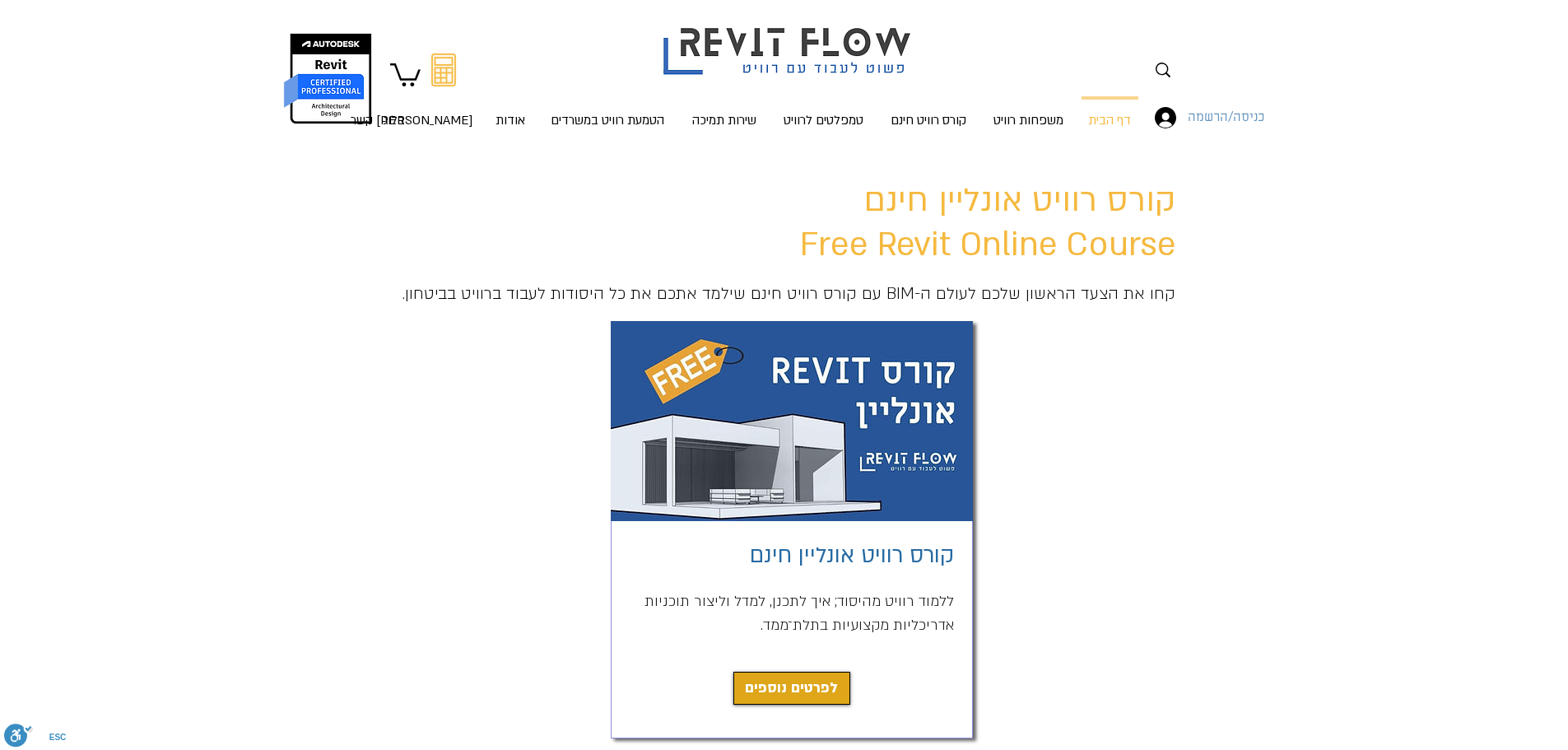
click at [1211, 116] on span "כניסה/הרשמה" at bounding box center [1227, 118] width 88 height 22
click at [1219, 127] on div "החשבון של רוית סיאני" at bounding box center [1225, 118] width 22 height 22
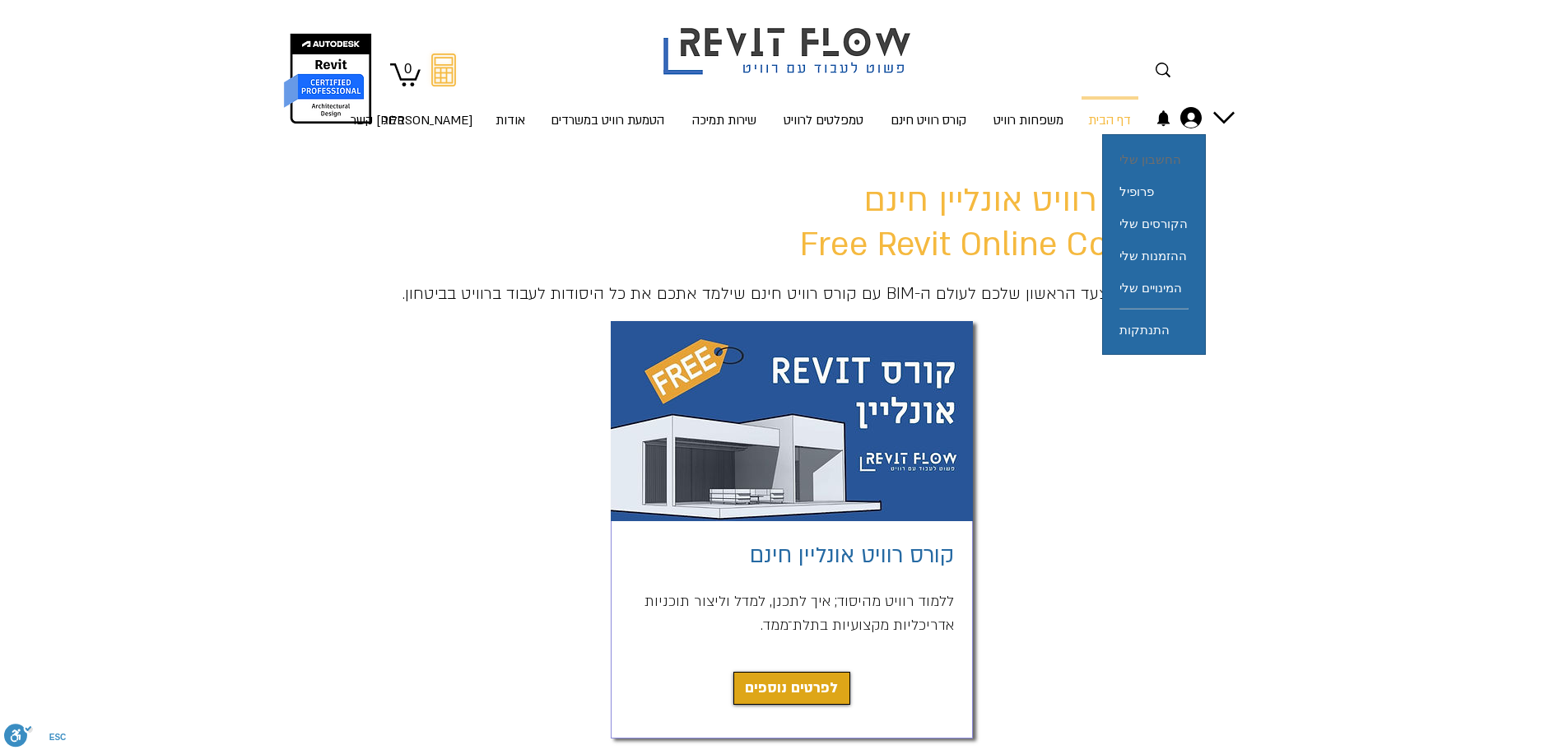
click at [1176, 149] on span "החשבון שלי" at bounding box center [1150, 159] width 62 height 32
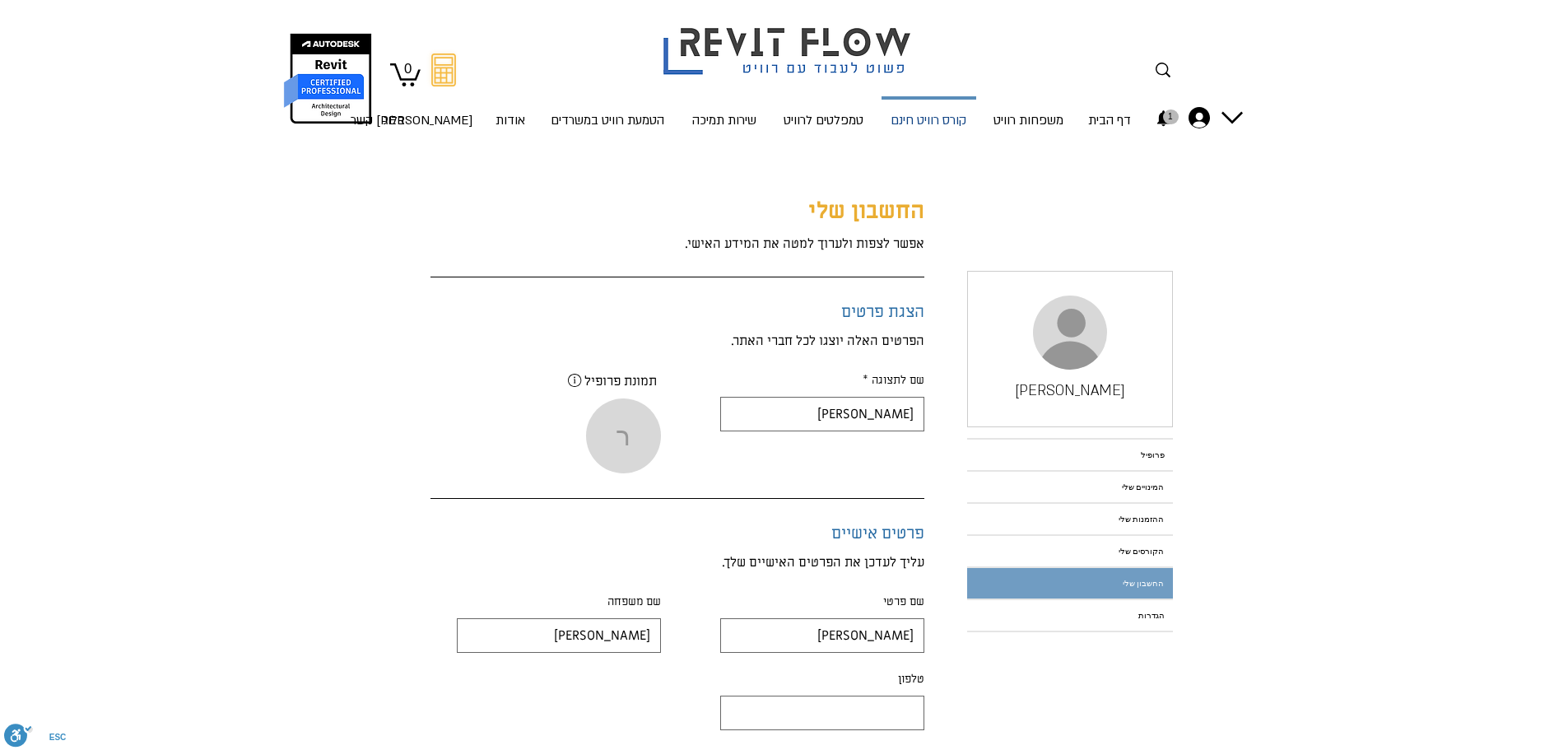
click at [953, 126] on p "קורס רוויט חינם" at bounding box center [929, 122] width 89 height 43
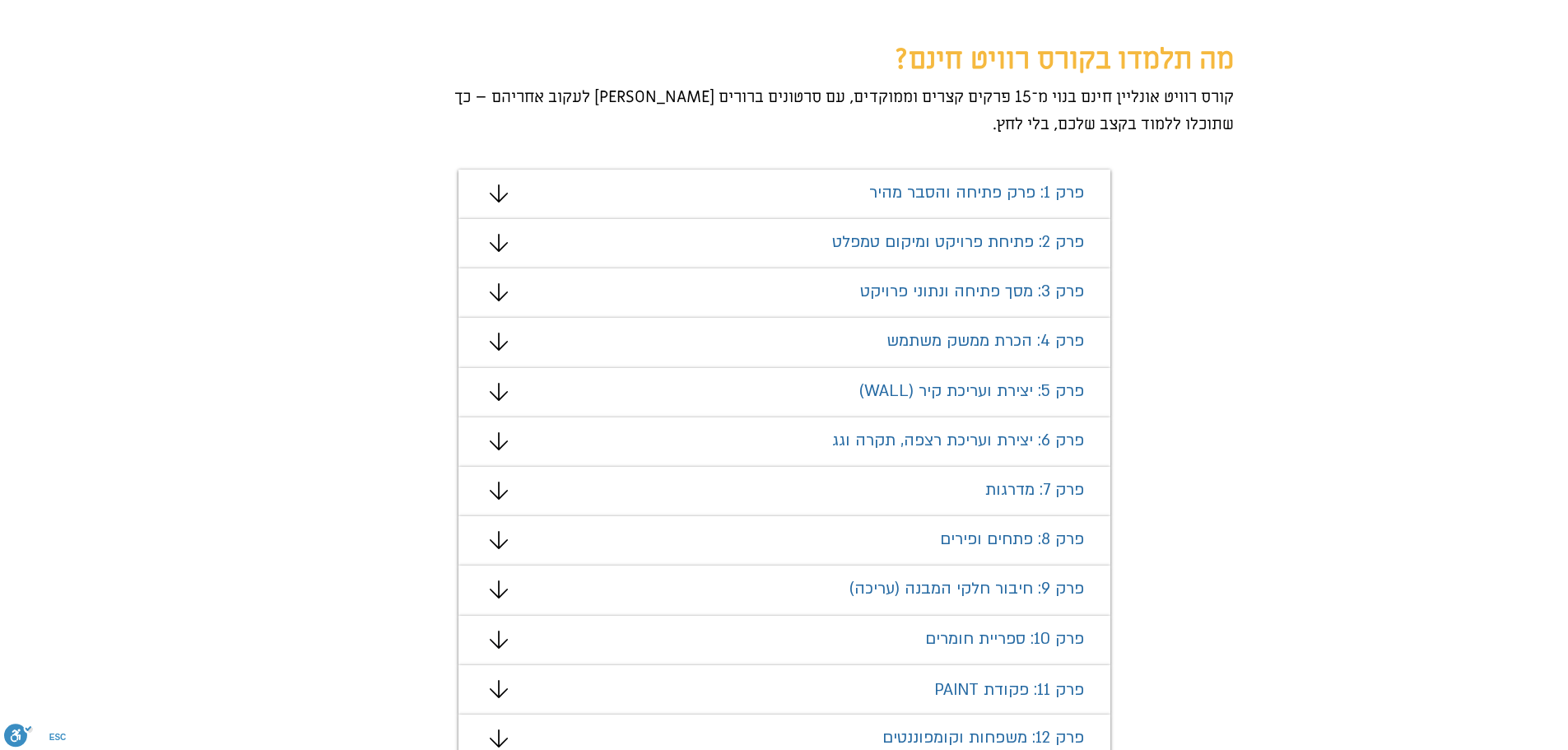
scroll to position [741, 0]
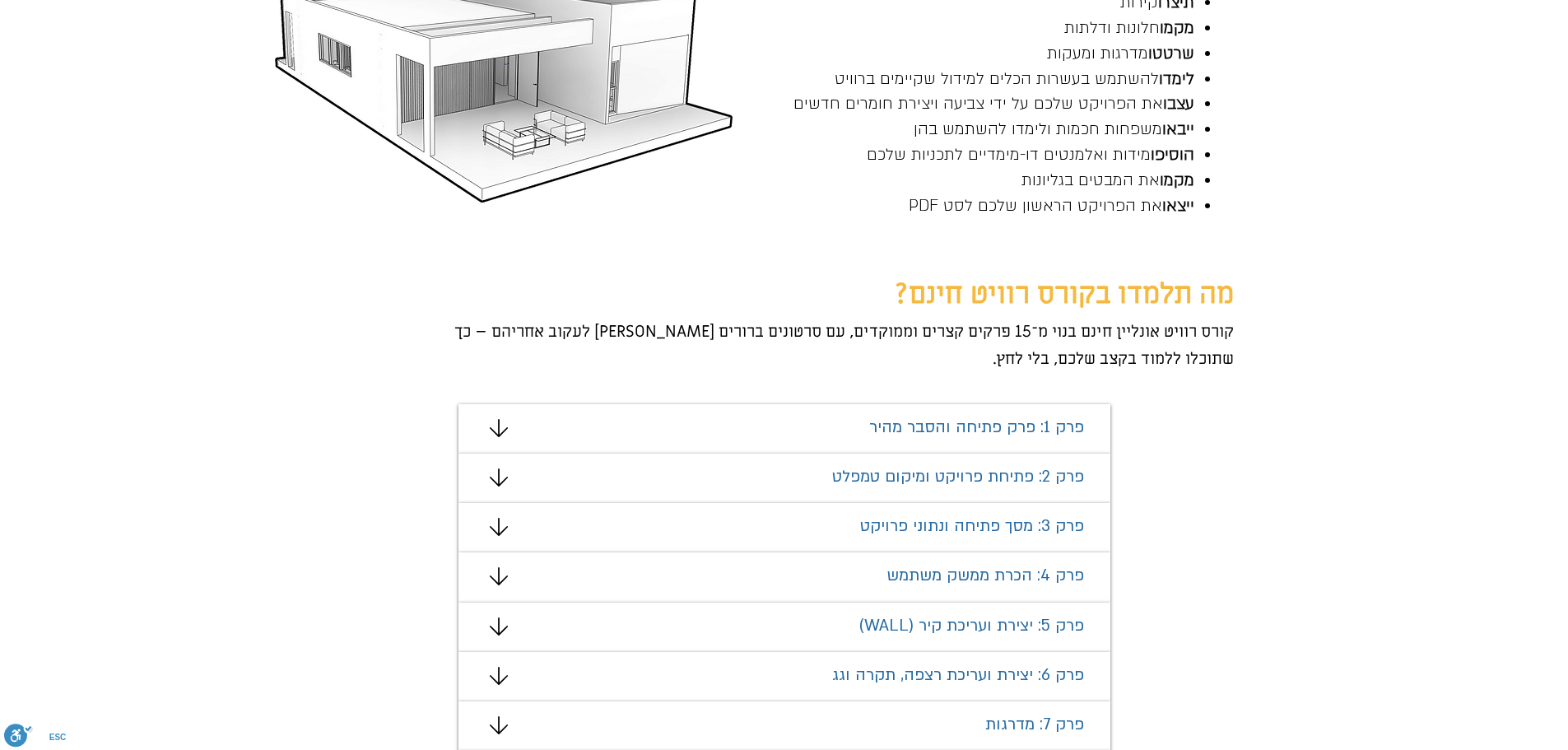
click at [485, 425] on div "מצגת" at bounding box center [784, 428] width 652 height 49
click at [500, 436] on icon "#comp-mafhkw9q2 svg [data-color="1"] {fill: #000000;}" at bounding box center [499, 427] width 18 height 18
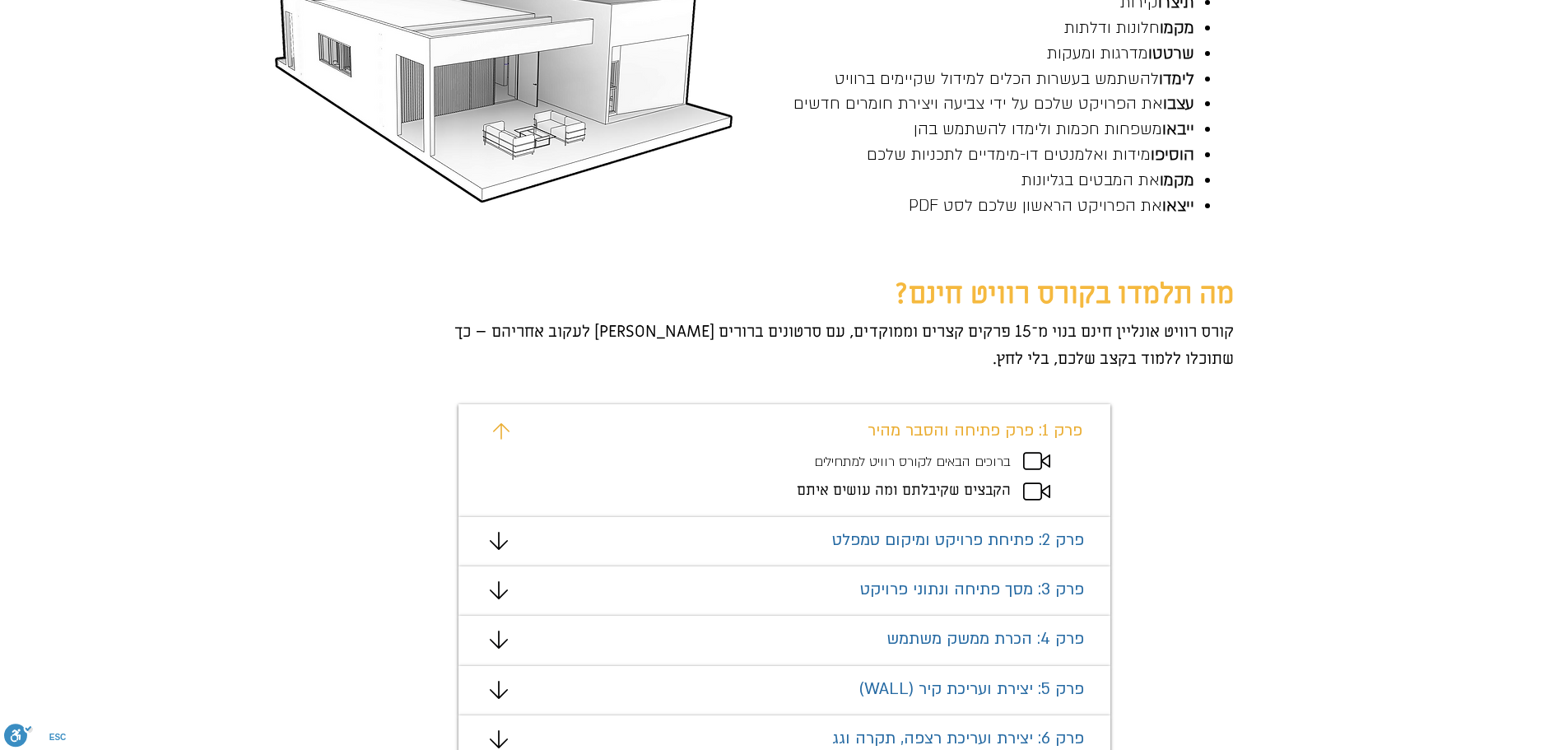
click at [945, 494] on span "הקבצים שקיבלתם ומה עושים איתם" at bounding box center [904, 489] width 214 height 19
drag, startPoint x: 986, startPoint y: 489, endPoint x: 1011, endPoint y: 472, distance: 30.2
click at [988, 486] on span "הקבצים שקיבלתם ומה עושים איתם" at bounding box center [904, 489] width 214 height 19
click at [1017, 469] on div "מצגת" at bounding box center [784, 460] width 652 height 113
click at [1027, 460] on icon "מצגת" at bounding box center [1037, 461] width 27 height 18
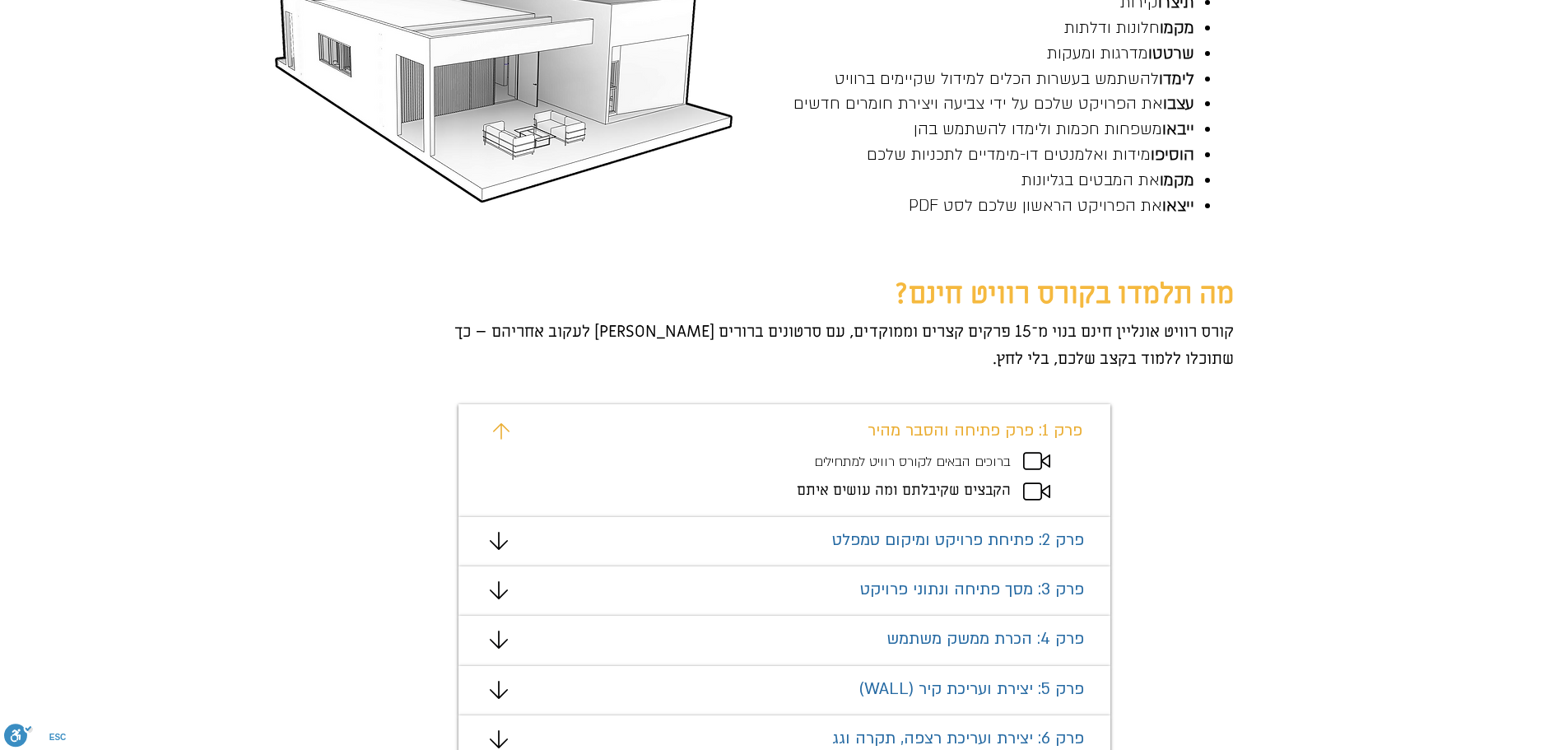
click at [1032, 460] on icon "מצגת" at bounding box center [1037, 461] width 27 height 18
click at [990, 465] on span "ברוכים הבאים לקורס רוויט למתחילים" at bounding box center [912, 462] width 197 height 18
click at [957, 443] on div "מצגת" at bounding box center [784, 460] width 652 height 113
click at [951, 431] on span "פרק 1: פרק פתיחה והסבר מהיר" at bounding box center [975, 430] width 215 height 22
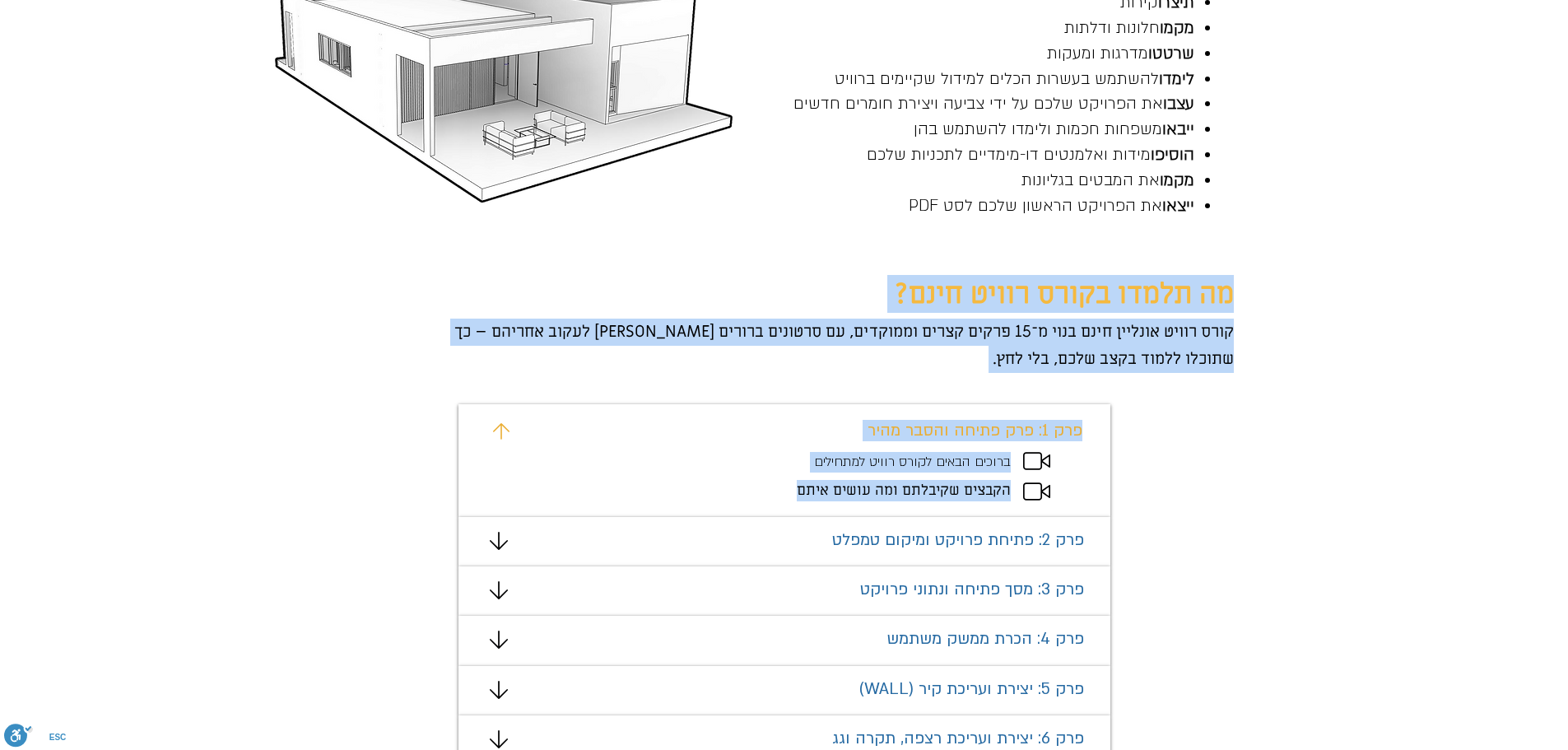
drag, startPoint x: 780, startPoint y: 489, endPoint x: 1105, endPoint y: 400, distance: 337.0
click at [1108, 426] on div "מצגת" at bounding box center [784, 460] width 652 height 113
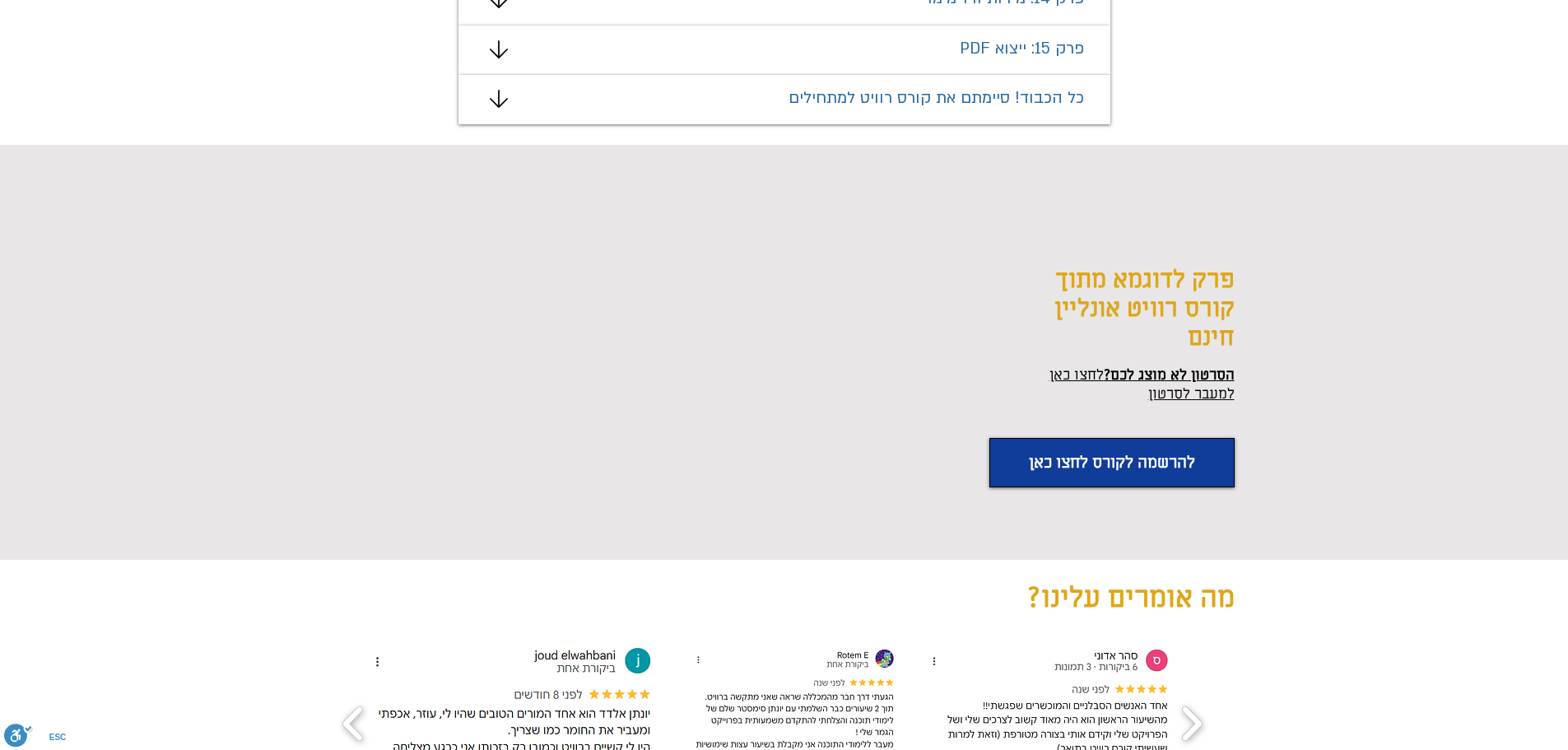
scroll to position [1893, 0]
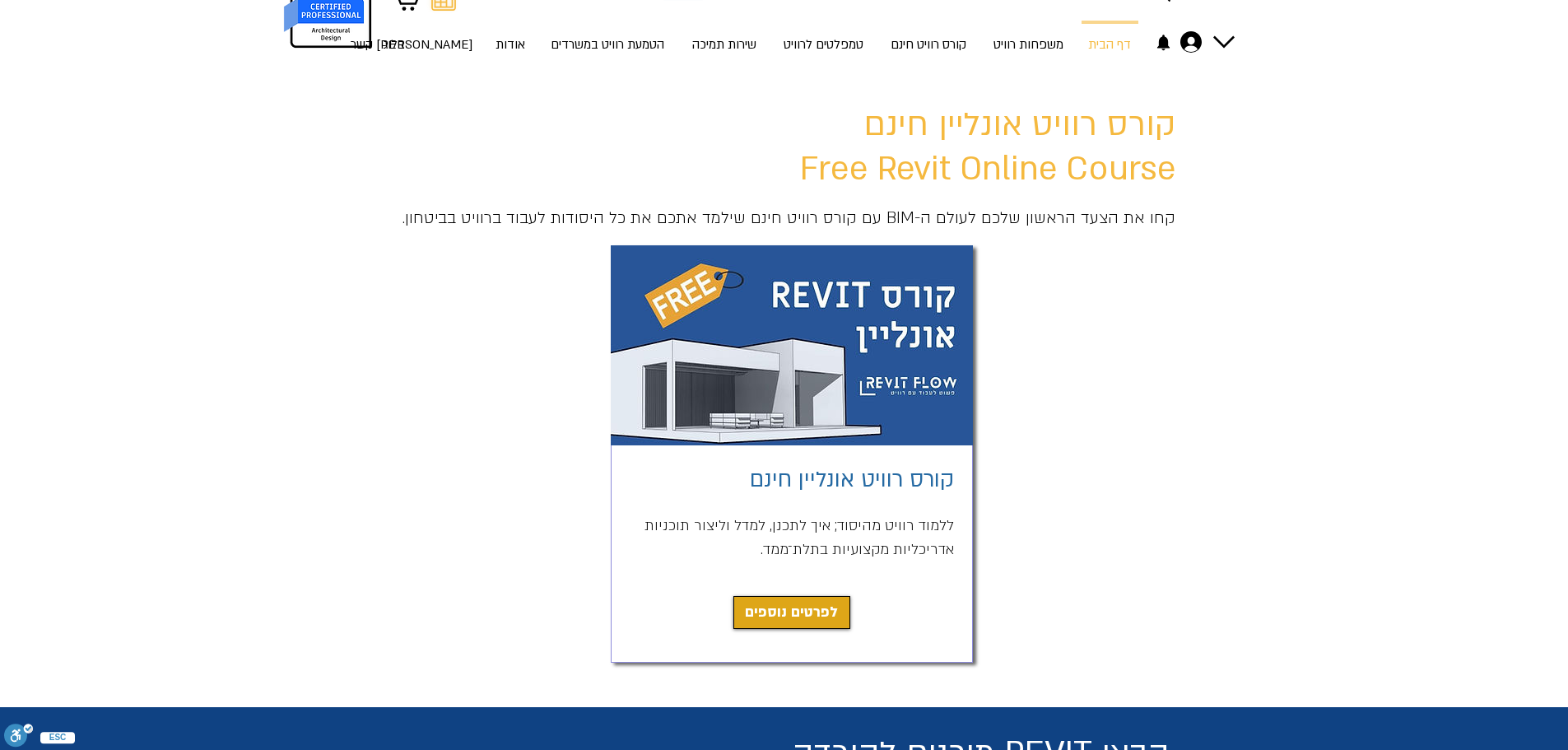
scroll to position [247, 0]
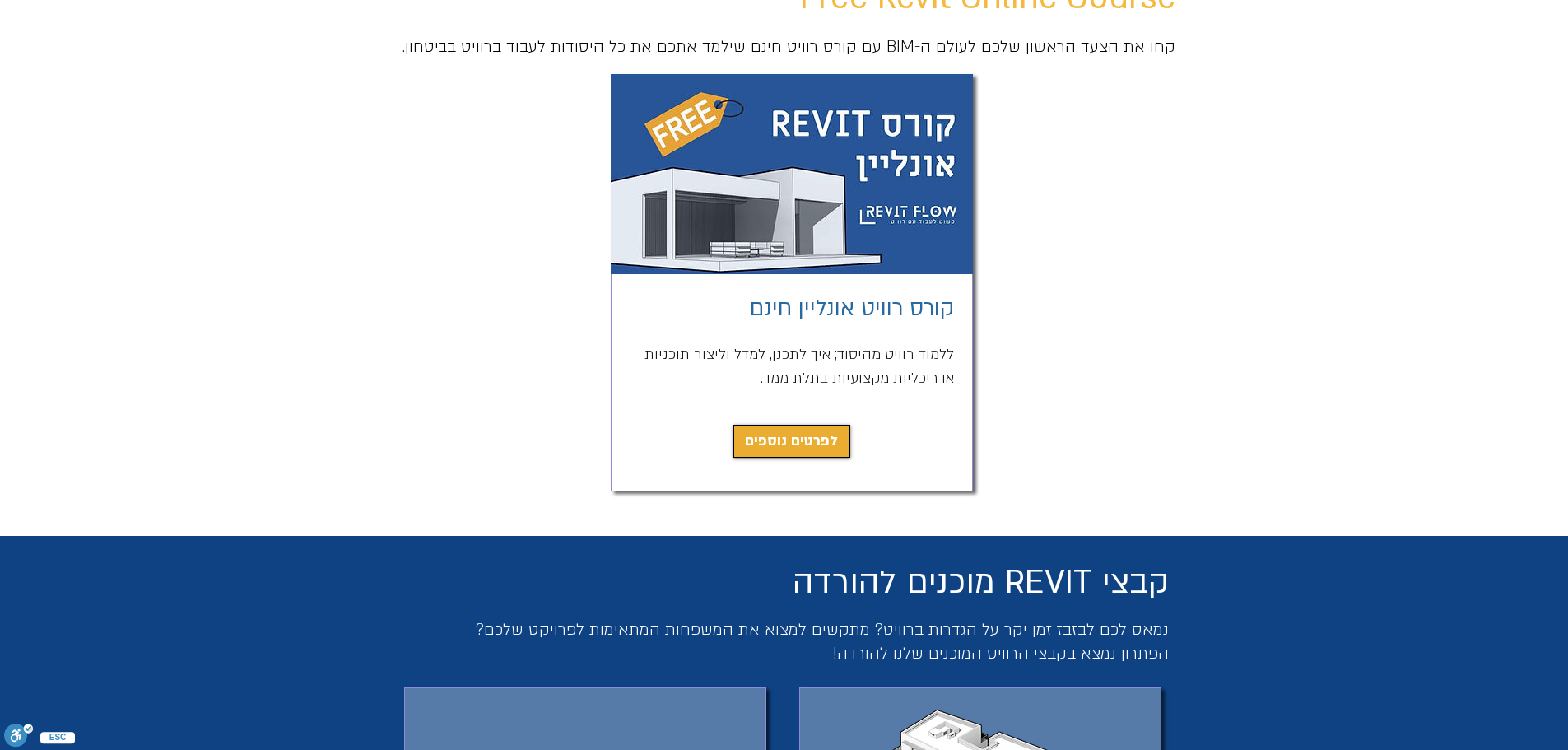
click at [805, 444] on span "לפרטים נוספים" at bounding box center [791, 441] width 93 height 24
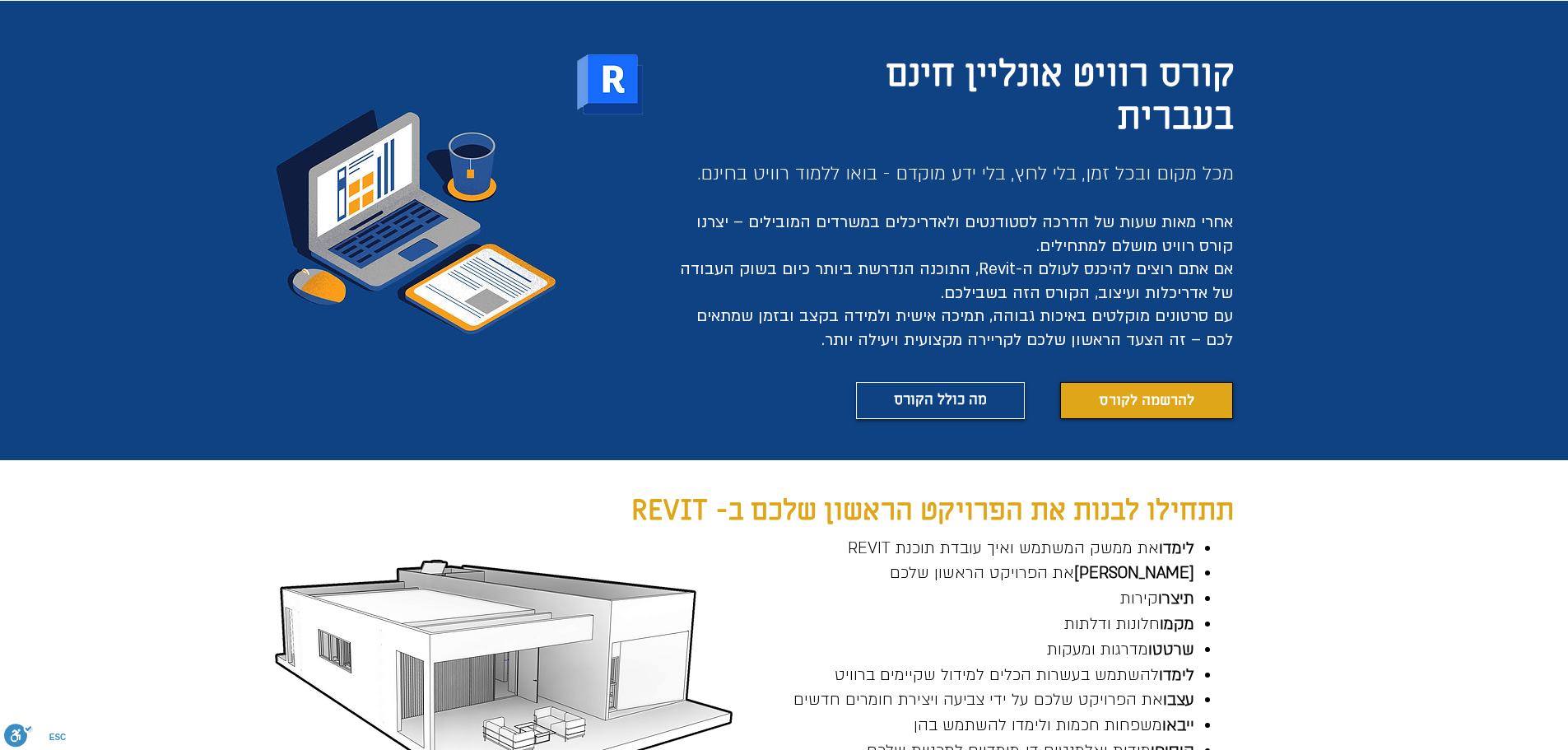
scroll to position [146, 0]
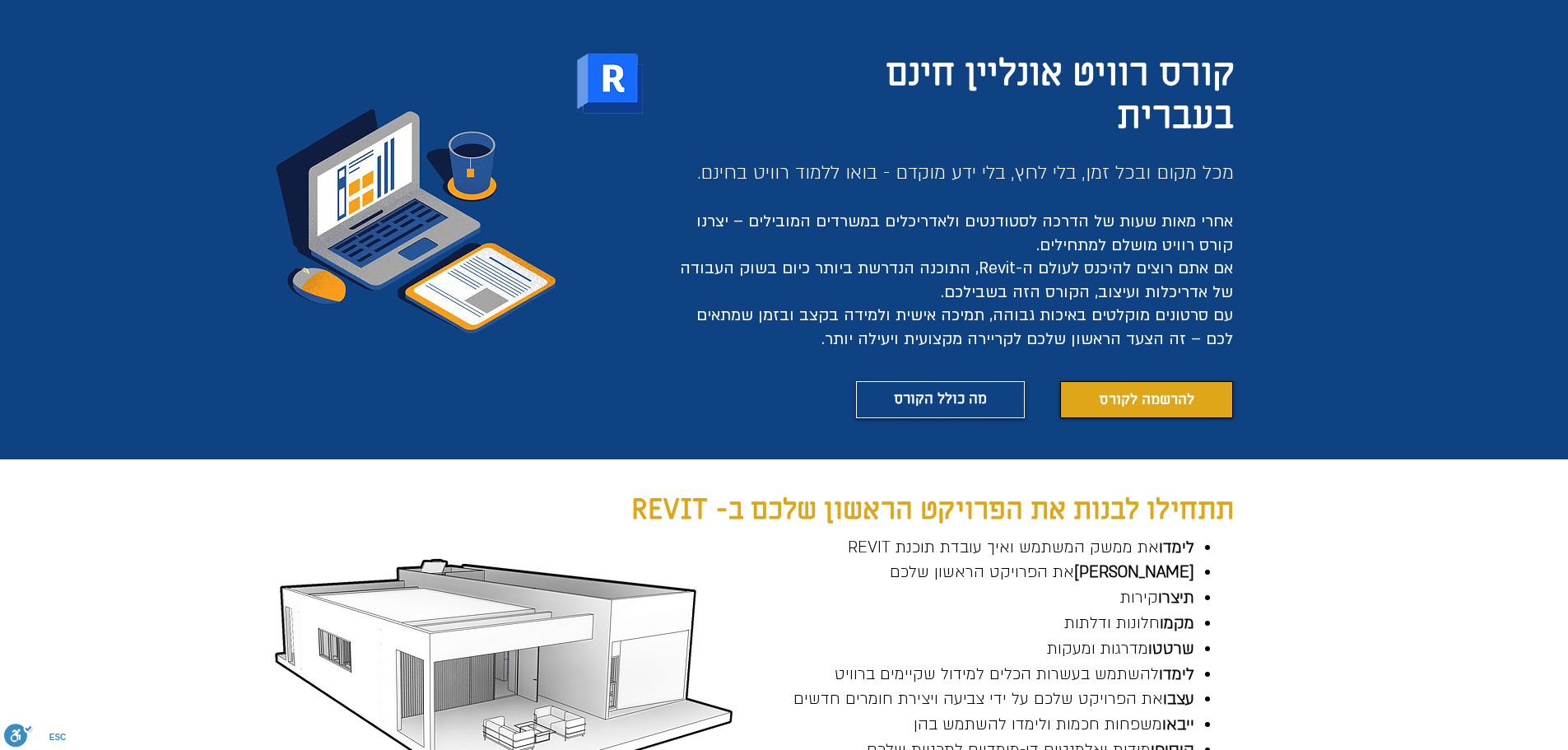
click at [1116, 403] on span "להרשמה לקורס" at bounding box center [1146, 399] width 95 height 21
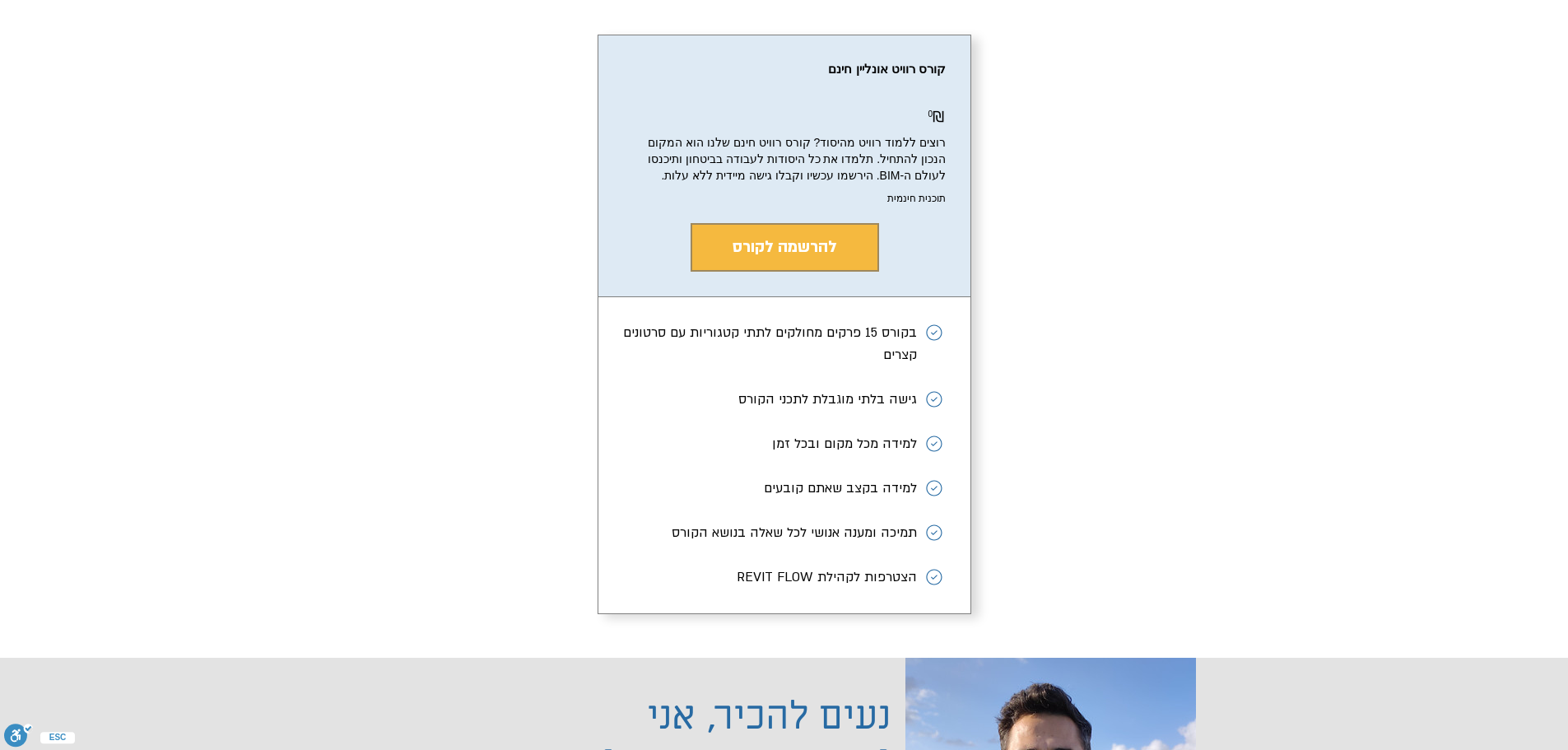
scroll to position [2902, 0]
click at [835, 259] on span "להרשמה לקורס" at bounding box center [784, 248] width 105 height 22
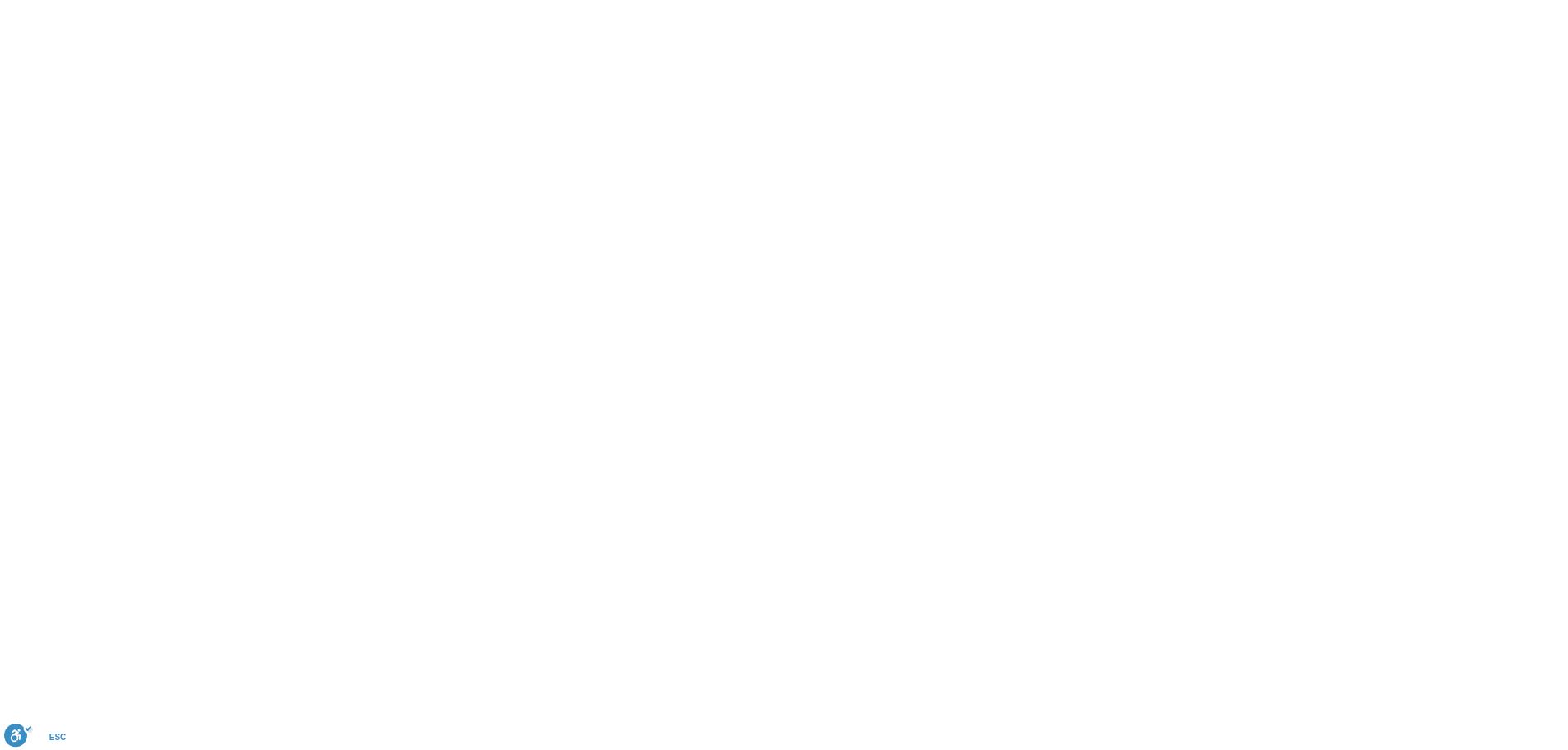
scroll to position [18, 0]
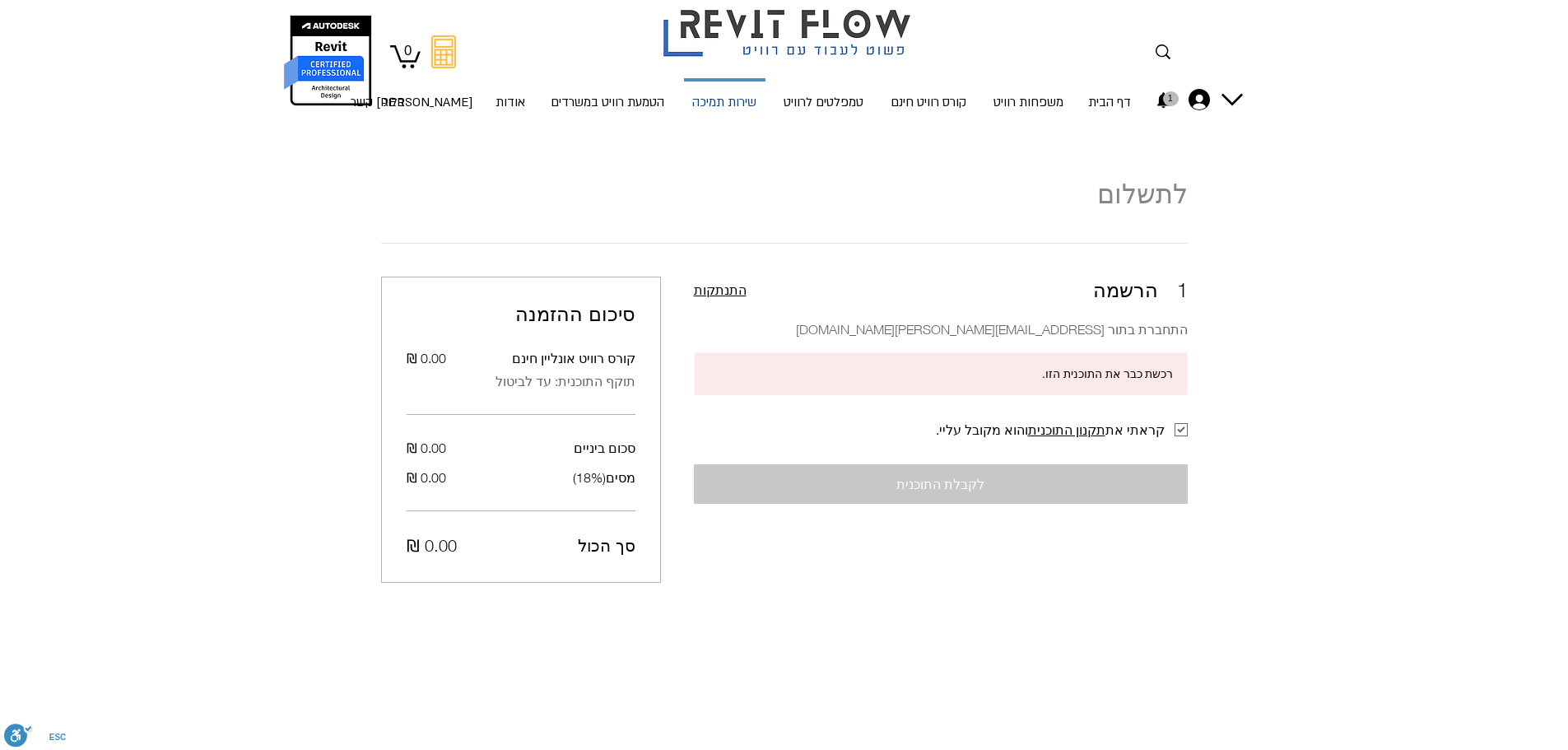
click at [720, 96] on p "שירות תמיכה" at bounding box center [724, 103] width 77 height 43
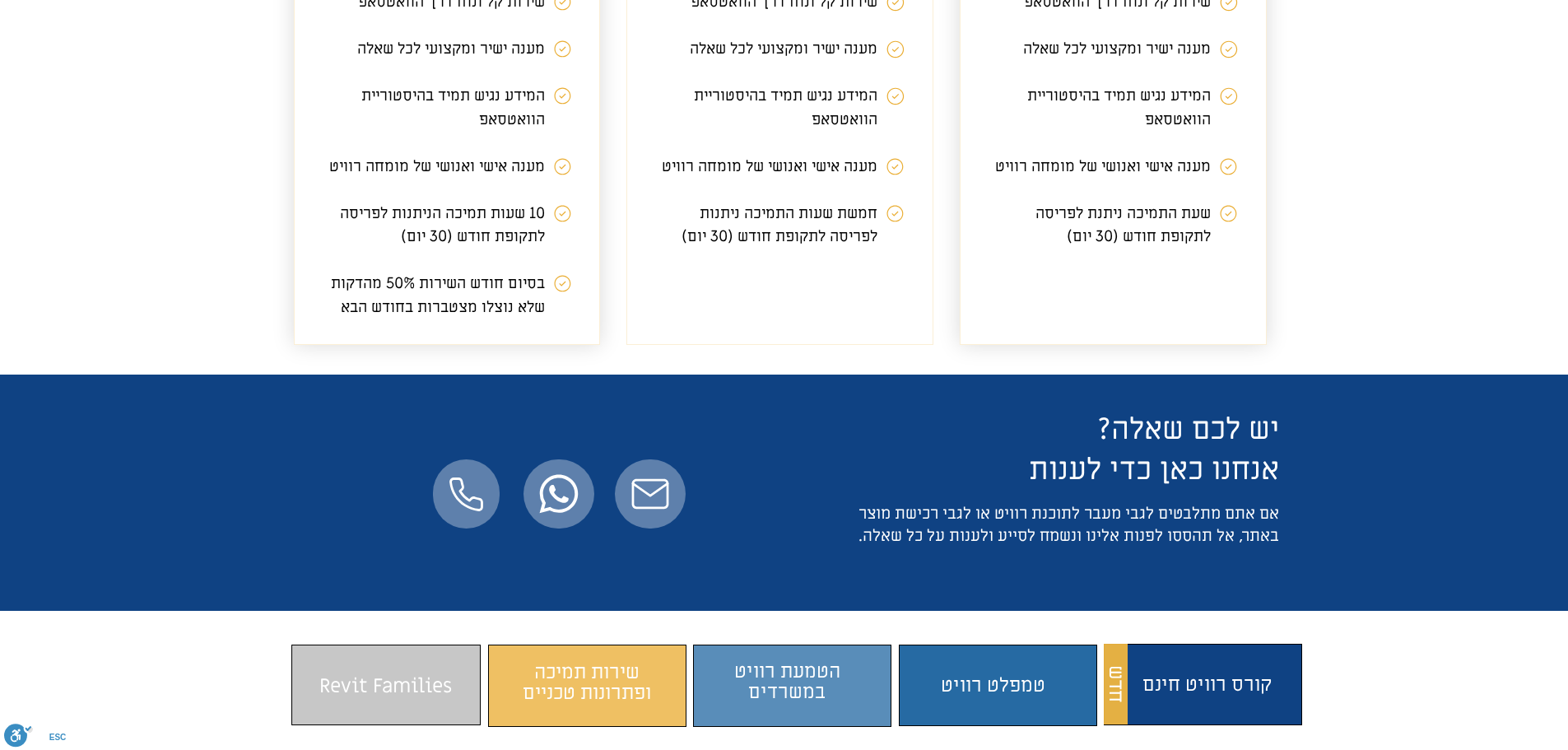
scroll to position [2223, 0]
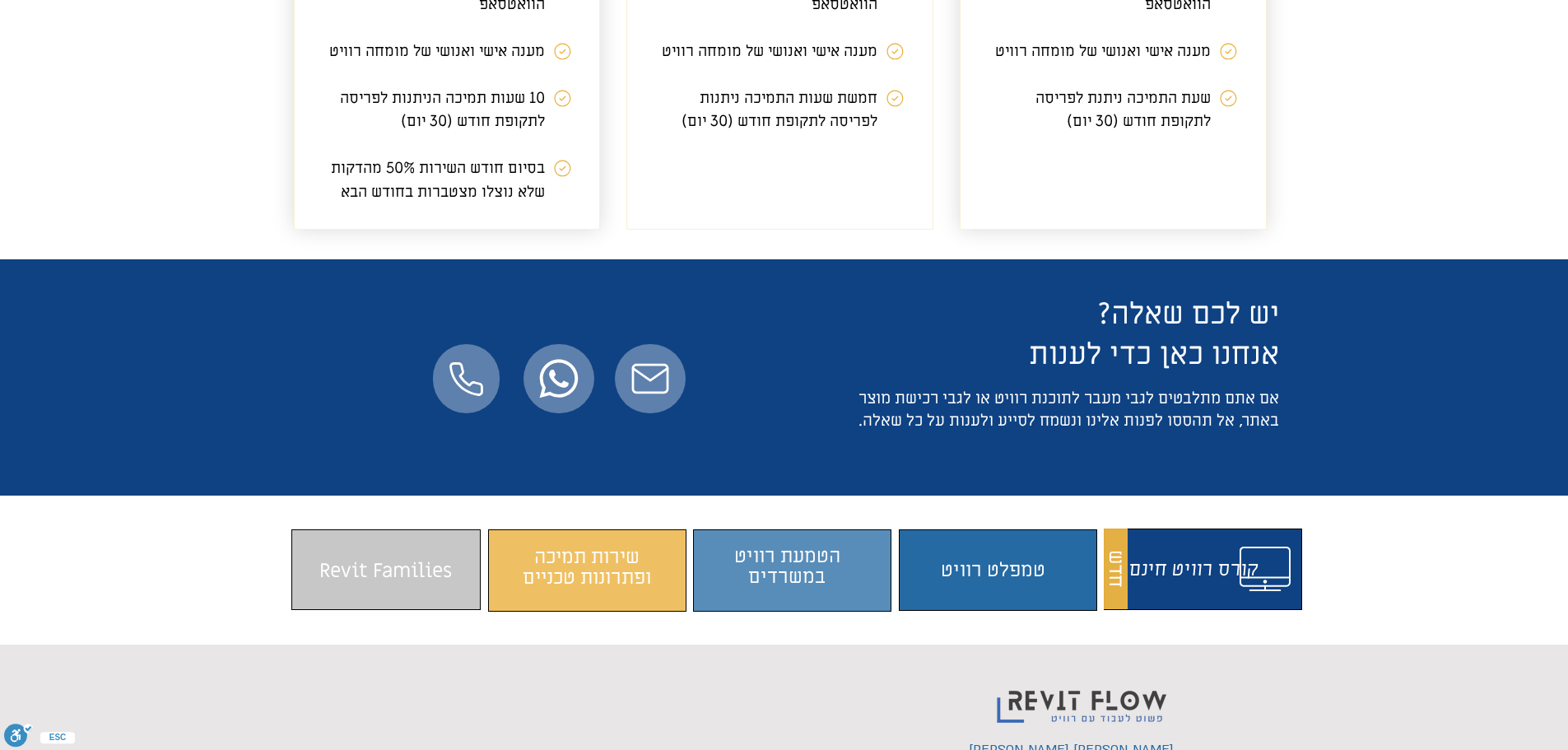
click at [1139, 598] on span "התוכן משתנה כשעוברים עם העכבר" at bounding box center [1202, 566] width 189 height 64
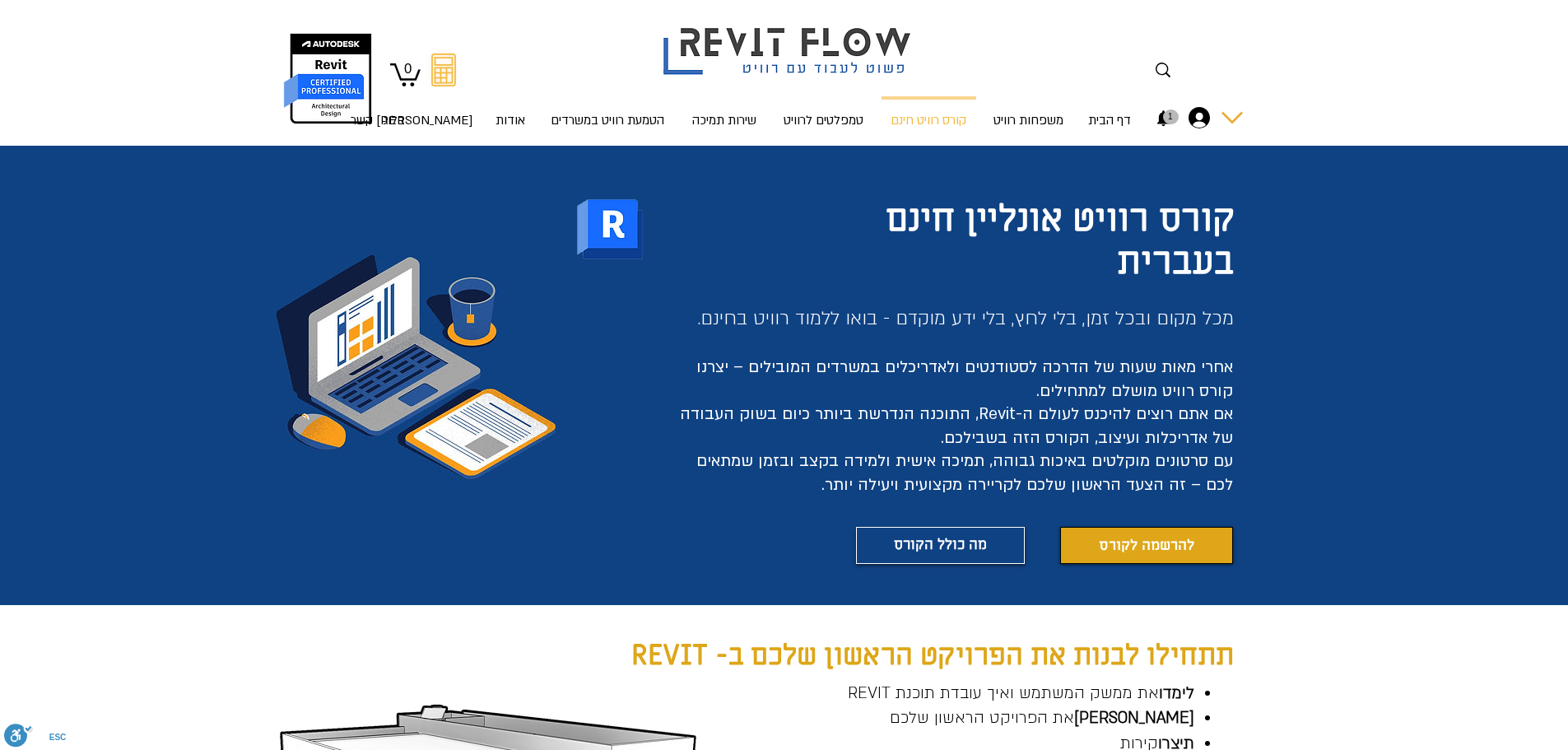
click at [1207, 120] on icon "החשבון של רוית סיאני" at bounding box center [1199, 118] width 22 height 22
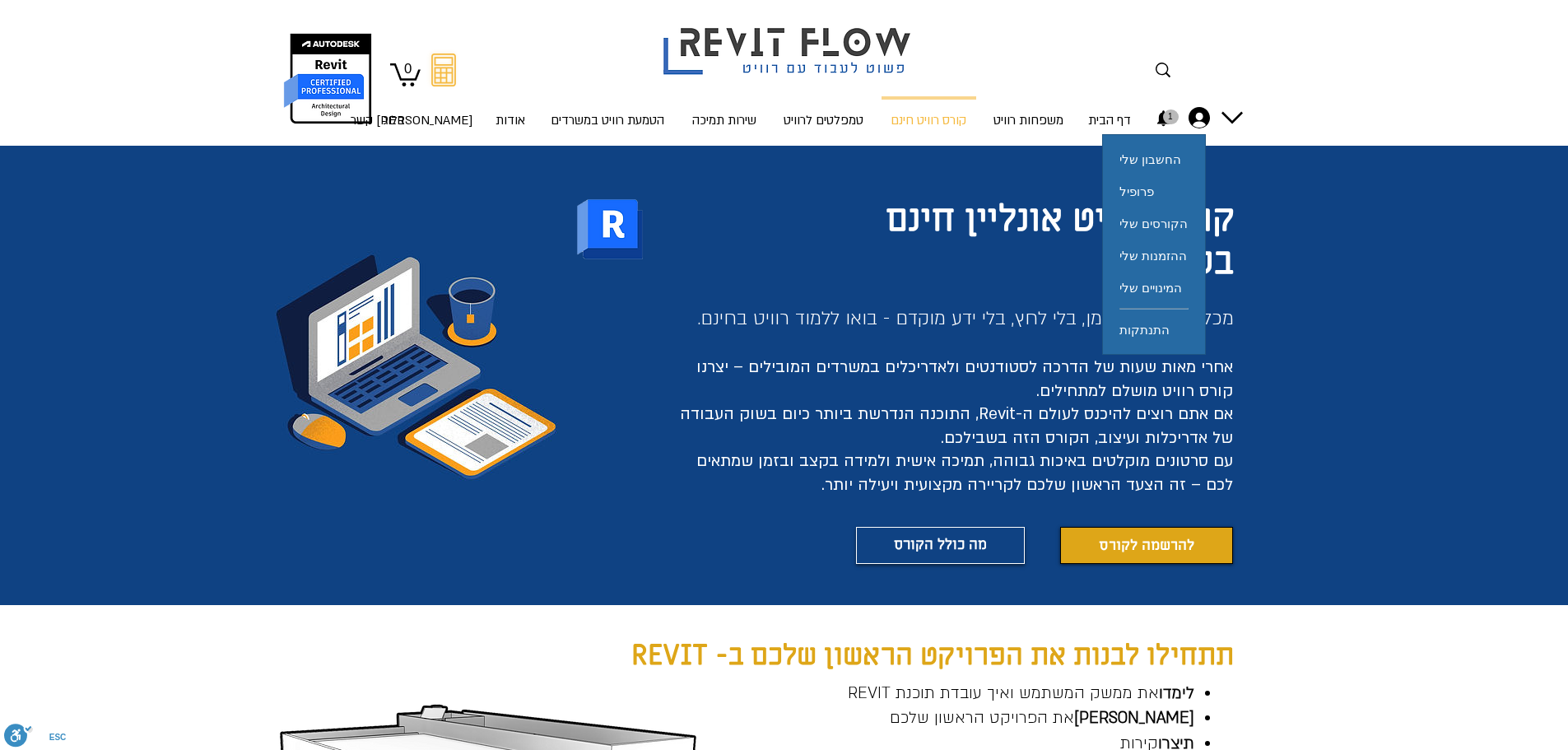
click at [1178, 115] on nav "1" at bounding box center [1163, 119] width 39 height 27
click at [1173, 120] on nav "1" at bounding box center [1163, 119] width 39 height 27
click at [1168, 124] on icon "1 התראות" at bounding box center [1163, 119] width 13 height 16
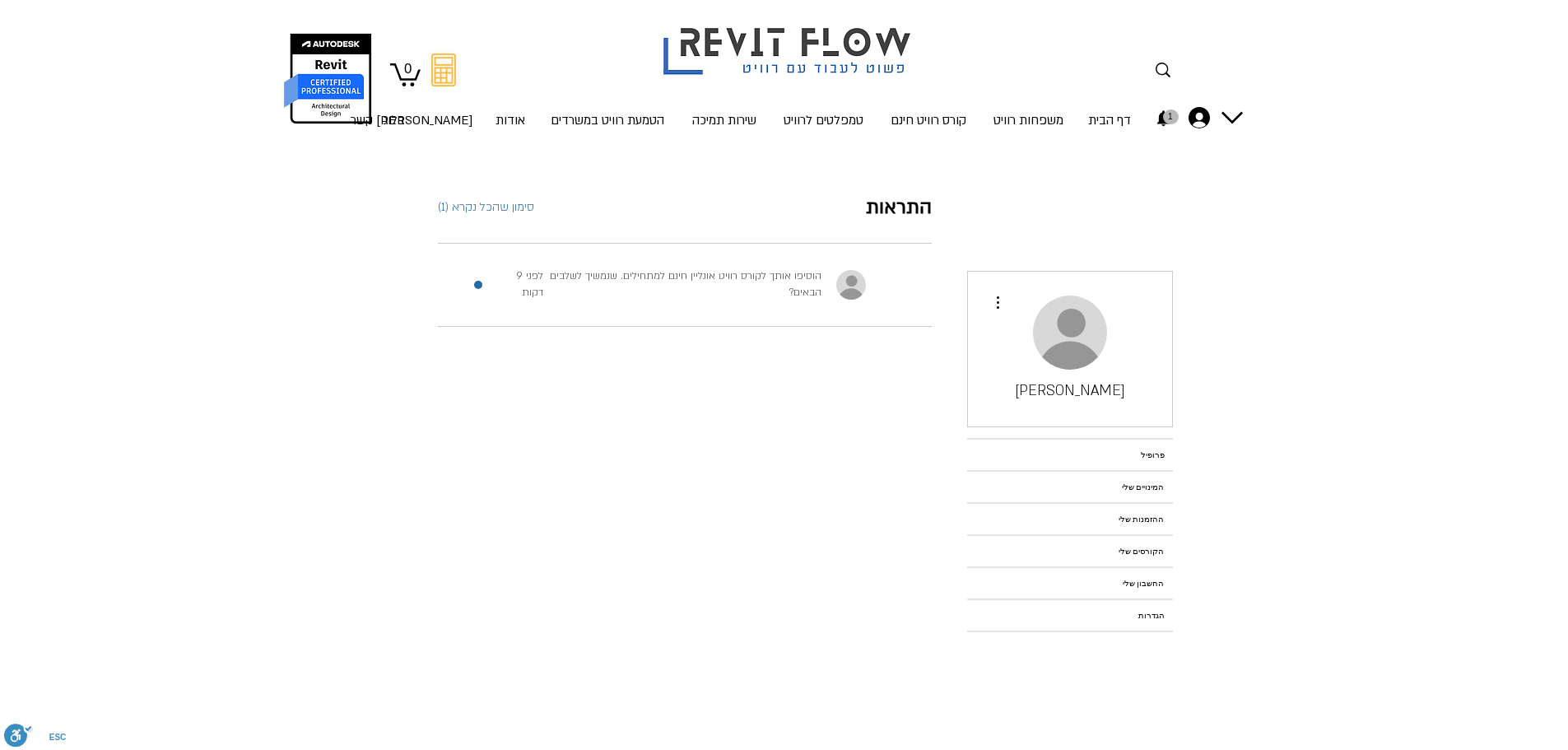
click at [814, 294] on span "הוסיפו אותך לקורס רוויט אונליין חינם למתחילים. שנמשיך לשלבים הבאים?" at bounding box center [685, 284] width 272 height 29
click at [491, 279] on div "הוסיפו אותך לקורס רוויט אונליין חינם למתחילים. שנמשיך לשלבים הבאים? לפני 9 דקות" at bounding box center [652, 284] width 429 height 81
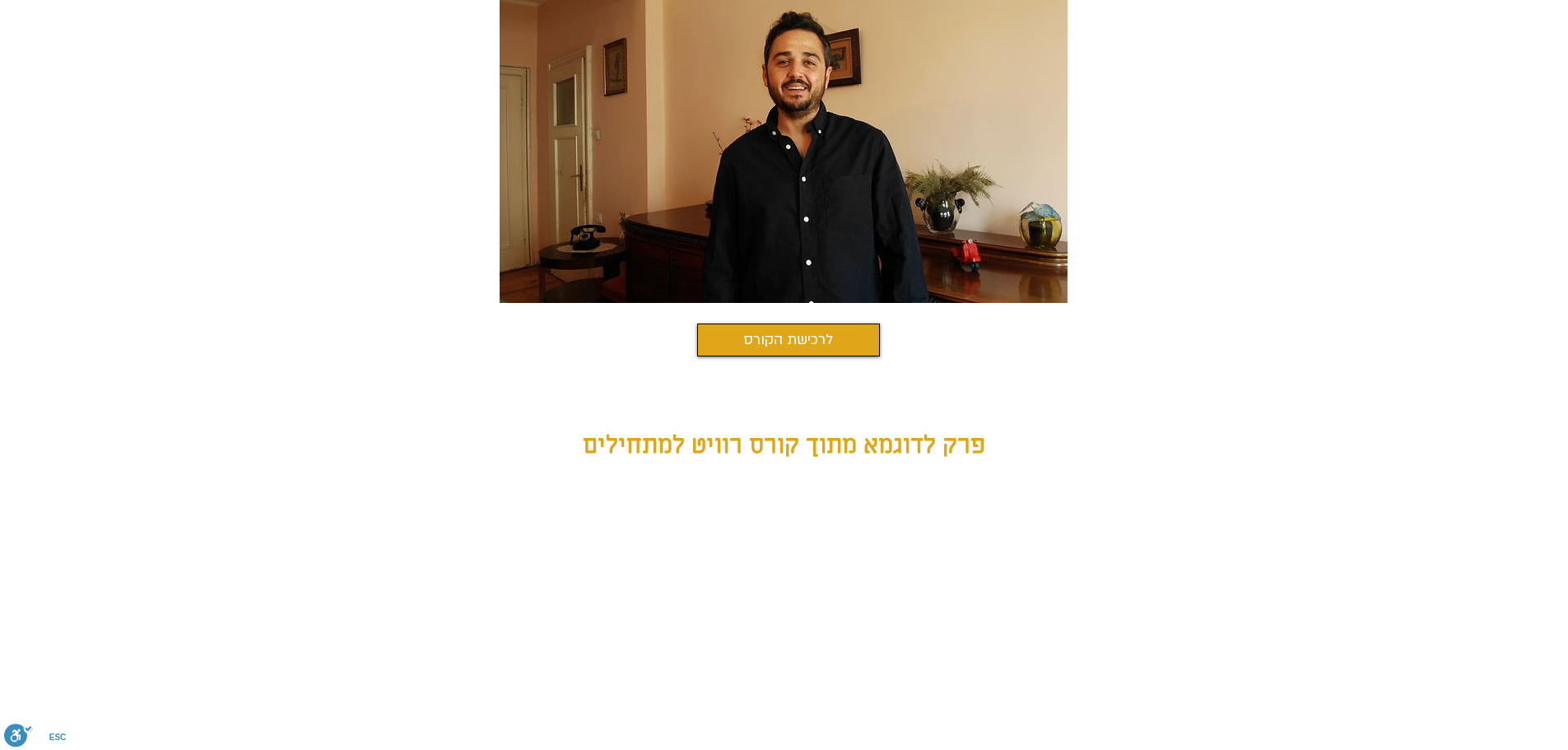
scroll to position [824, 0]
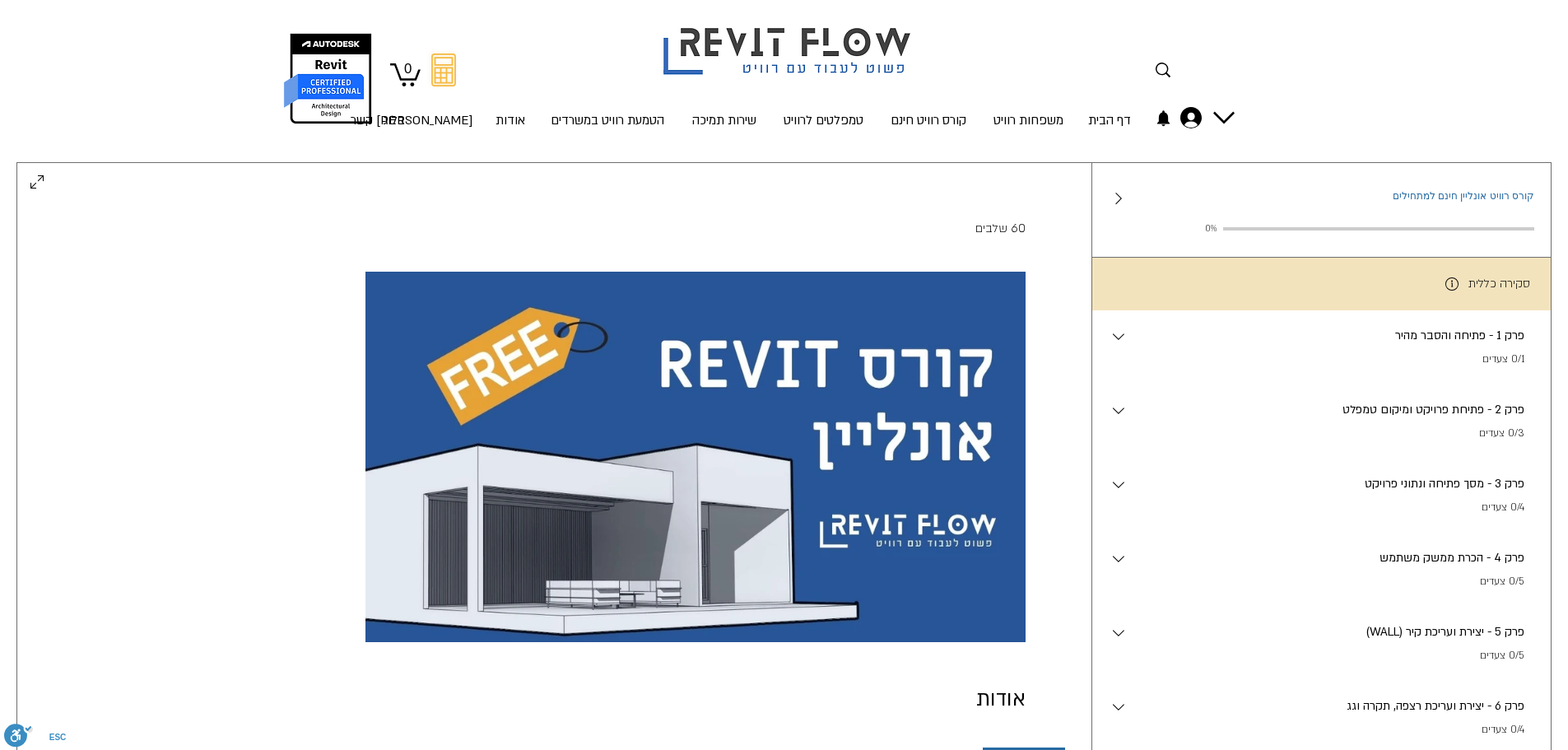
click at [1364, 354] on div "פרק 1 - פתיחה והסבר מהיר . 0/1 צעדים" at bounding box center [1332, 347] width 407 height 41
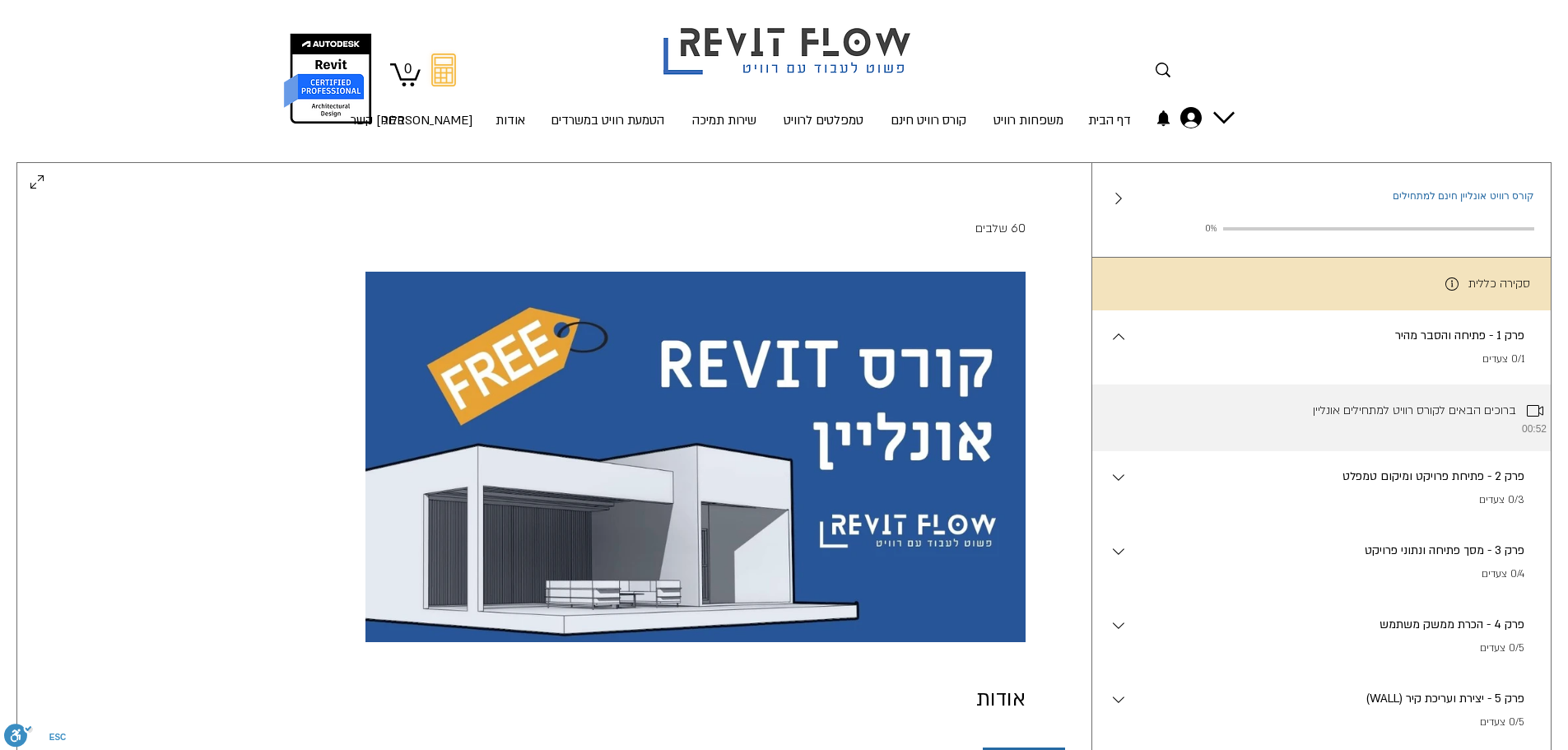
click at [1398, 420] on li "ברוכים הבאים לקורס רוויט למתחילים אונליין 00:52" at bounding box center [1322, 418] width 460 height 67
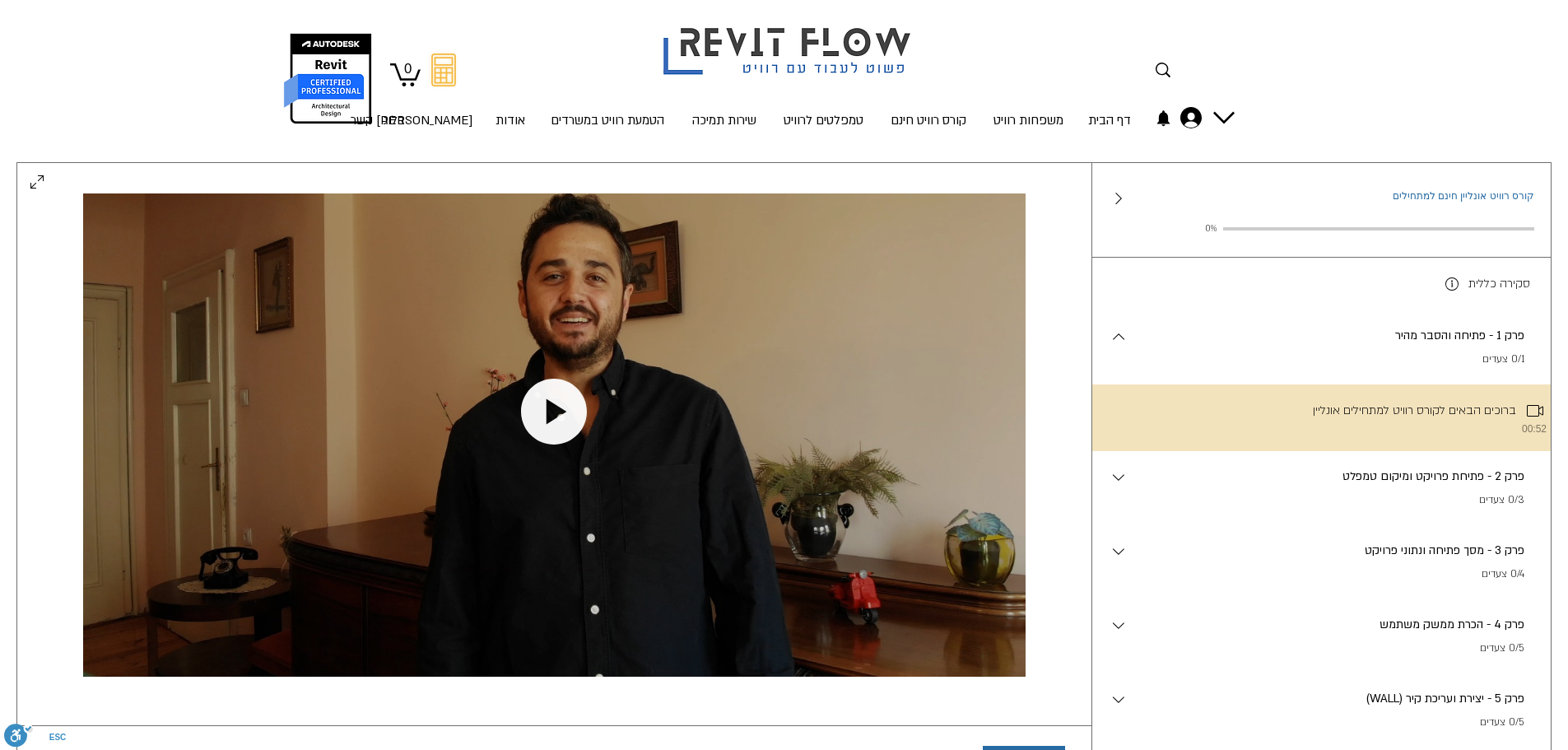
scroll to position [142, 0]
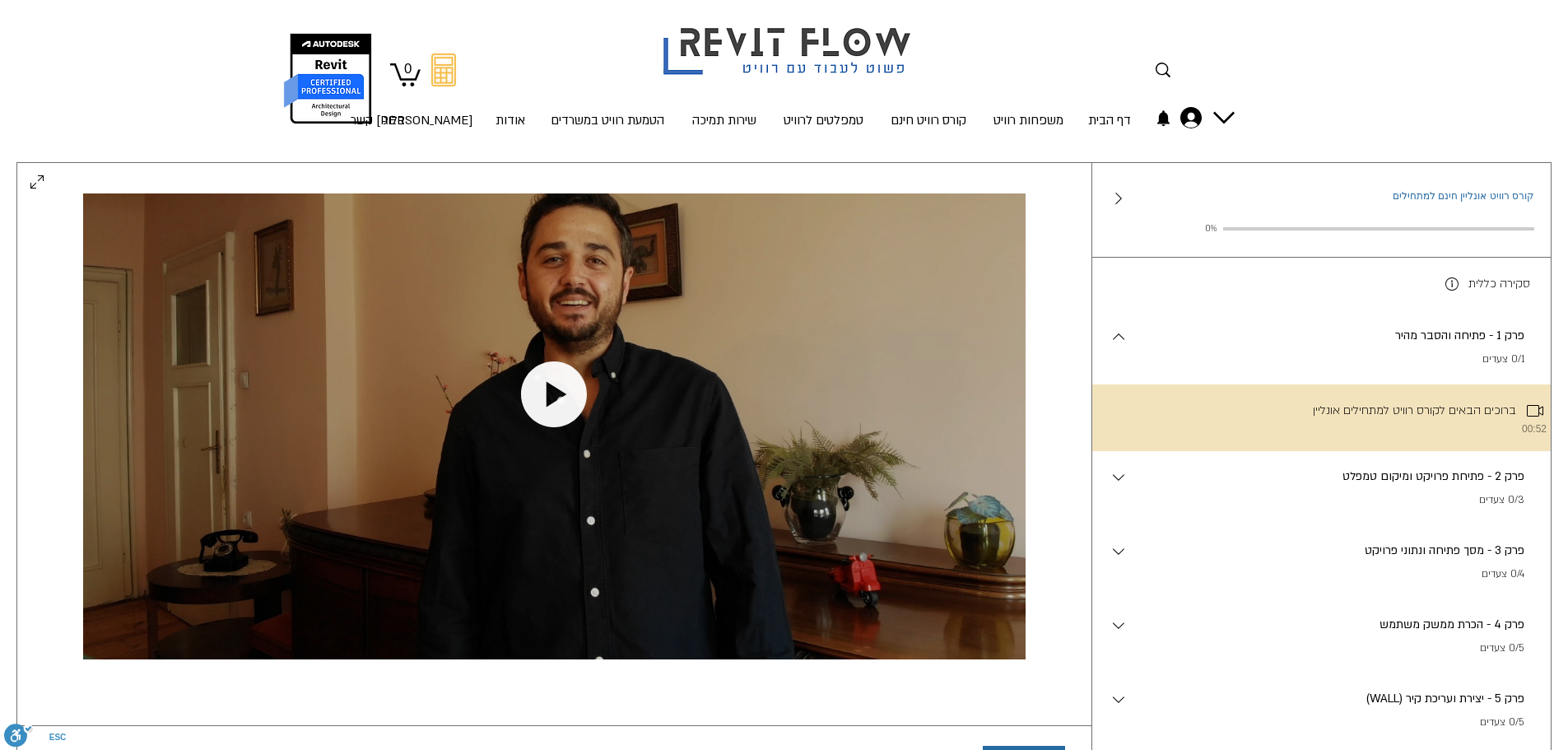
click at [140, 52] on div at bounding box center [784, 73] width 1568 height 145
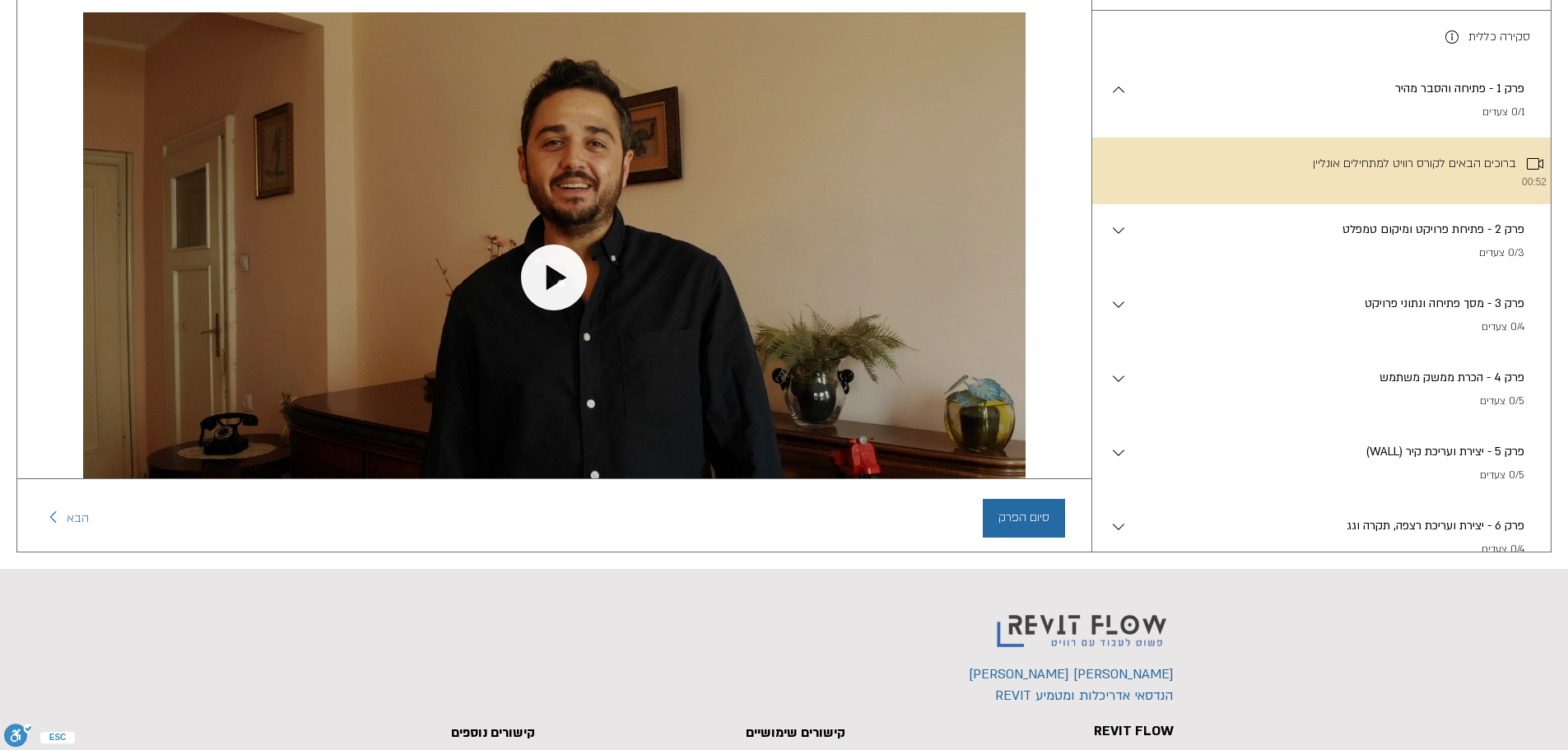
scroll to position [0, 0]
